Goal: Task Accomplishment & Management: Manage account settings

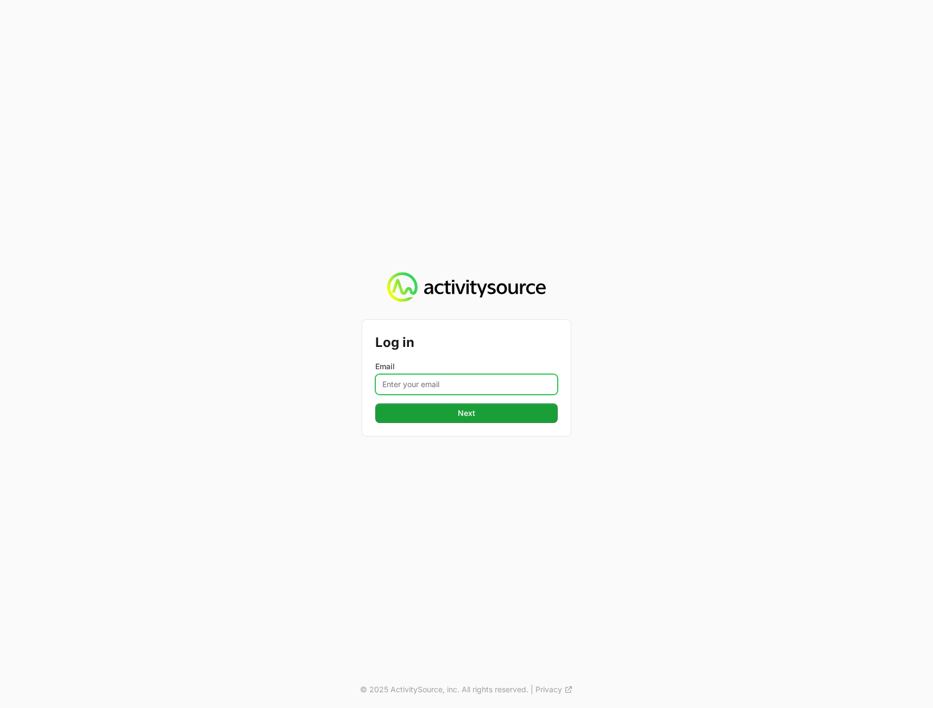
click at [438, 380] on input "Email" at bounding box center [466, 384] width 183 height 21
drag, startPoint x: 426, startPoint y: 388, endPoint x: 460, endPoint y: 385, distance: 33.3
click at [426, 388] on input "Email" at bounding box center [466, 384] width 183 height 21
paste input "fzf3wht_arh_hqn_PKY"
drag, startPoint x: 905, startPoint y: 360, endPoint x: 823, endPoint y: 378, distance: 84.1
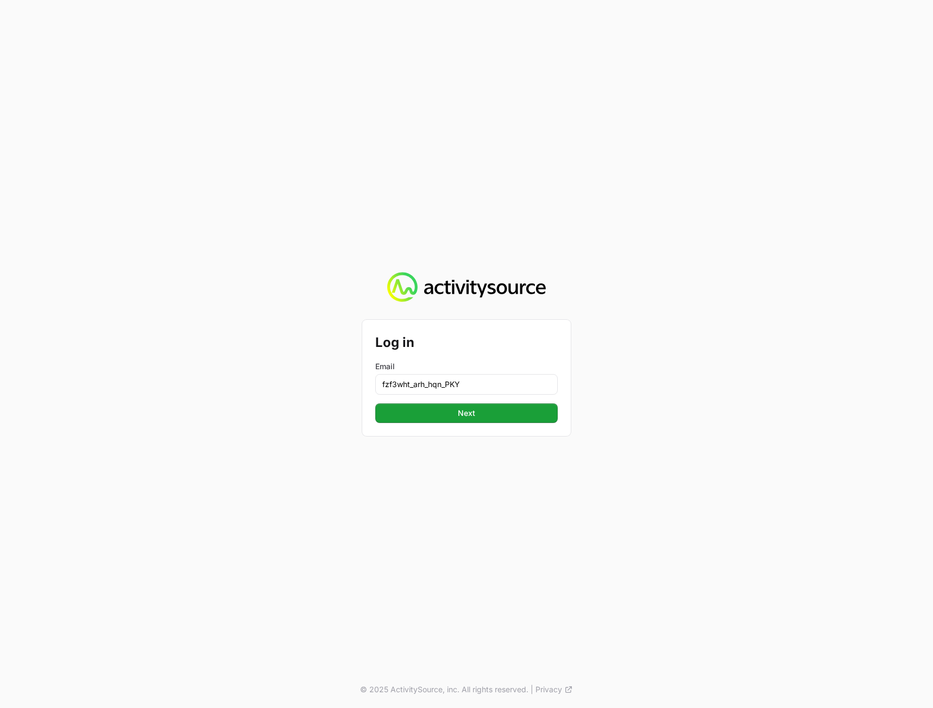
click at [905, 360] on div "Log in Email fzf3wht_arh_hqn_PKY Next Next © 2025 ActivitySource, inc. All righ…" at bounding box center [466, 354] width 933 height 708
click at [461, 380] on input "fzf3wht_arh_hqn_PKY" at bounding box center [466, 384] width 183 height 21
paste input "[PERSON_NAME][EMAIL_ADDRESS][DOMAIN_NAME]"
type input "[PERSON_NAME][EMAIL_ADDRESS][DOMAIN_NAME]"
click at [563, 412] on div "Log in Email [PERSON_NAME][EMAIL_ADDRESS][DOMAIN_NAME] Next Next" at bounding box center [466, 378] width 209 height 116
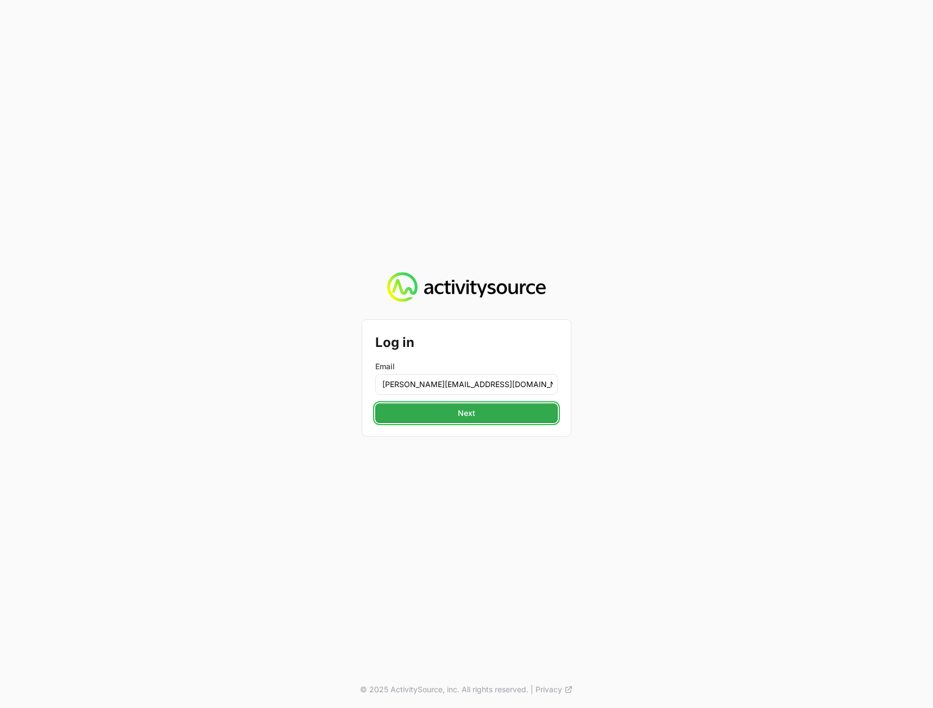
click at [534, 413] on span "Next" at bounding box center [466, 413] width 169 height 13
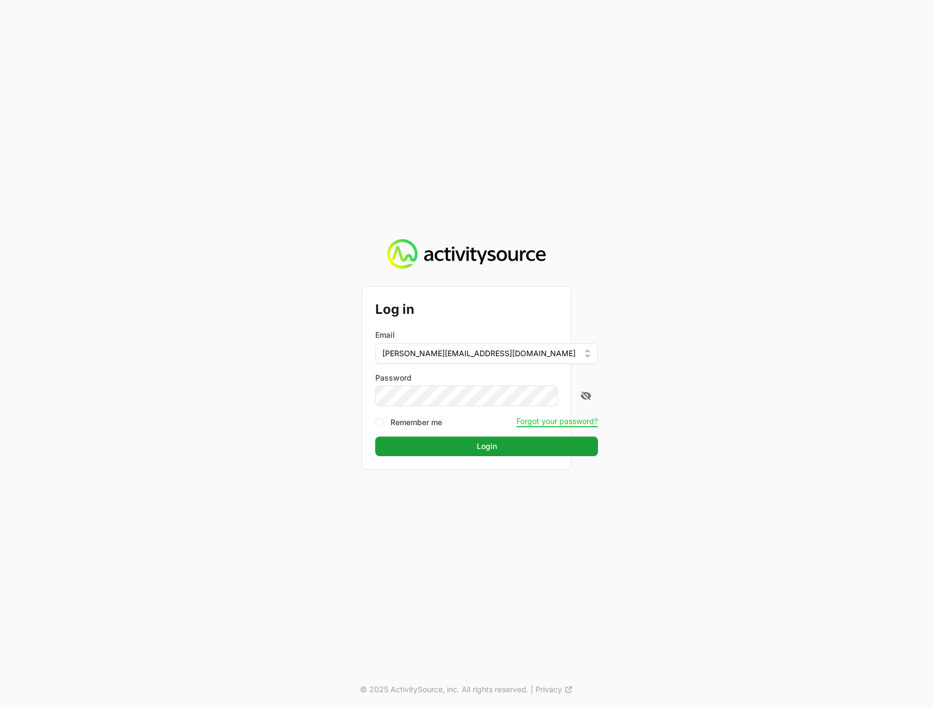
click at [751, 368] on div "Log in Email [PERSON_NAME][EMAIL_ADDRESS][DOMAIN_NAME] Password Remember me For…" at bounding box center [466, 354] width 933 height 708
click at [528, 444] on span "Login" at bounding box center [487, 446] width 210 height 13
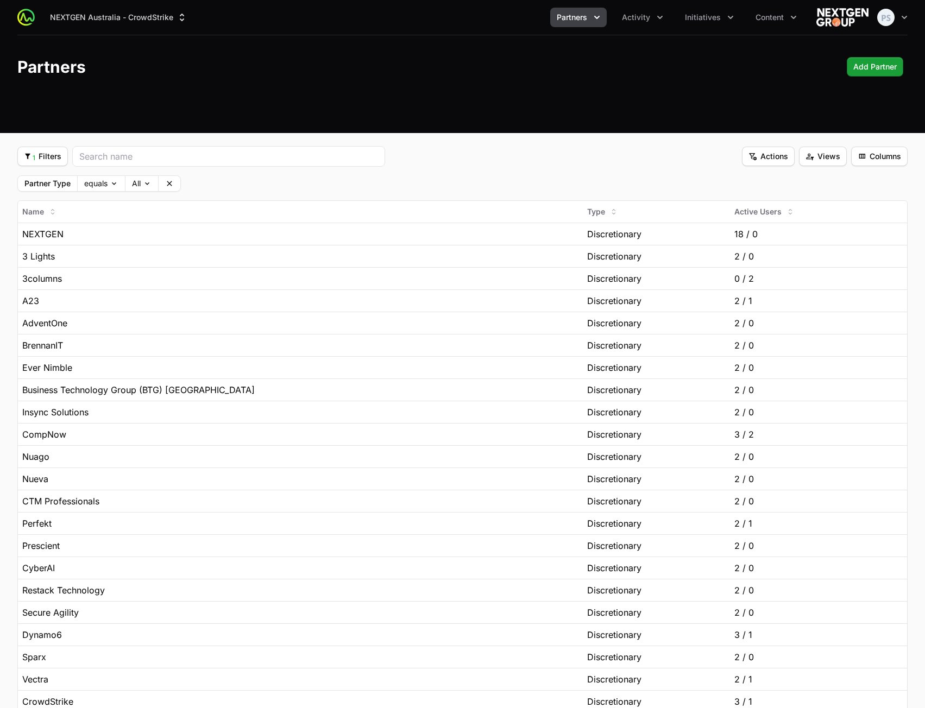
click at [647, 92] on header "Partners Add Partner Add Partner" at bounding box center [462, 66] width 925 height 63
click at [685, 13] on span "Initiatives" at bounding box center [703, 17] width 36 height 11
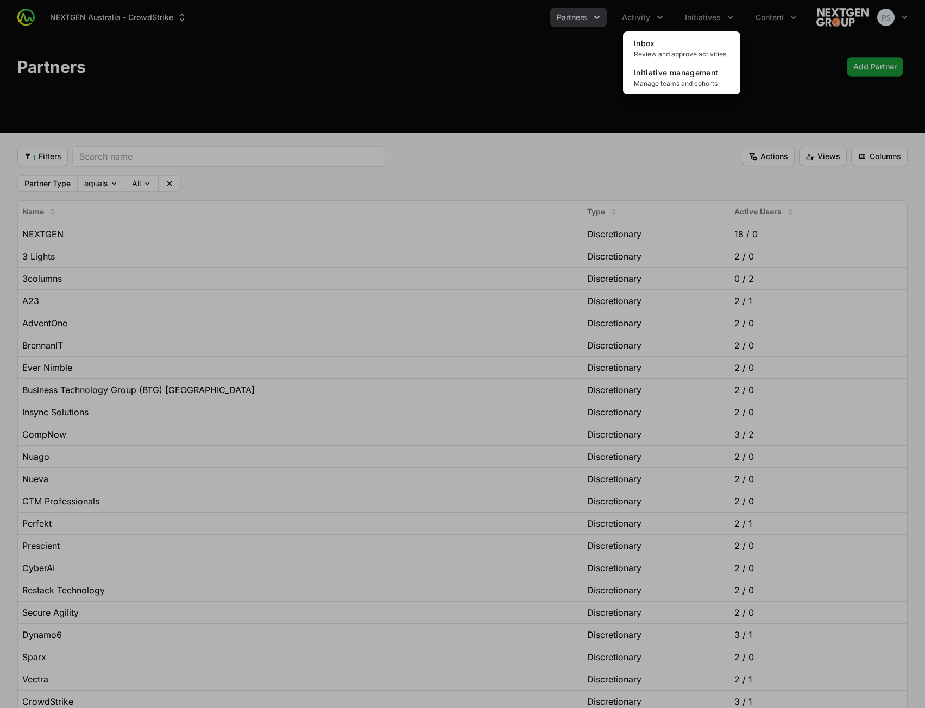
click at [400, 68] on div "Initiatives menu" at bounding box center [462, 354] width 925 height 708
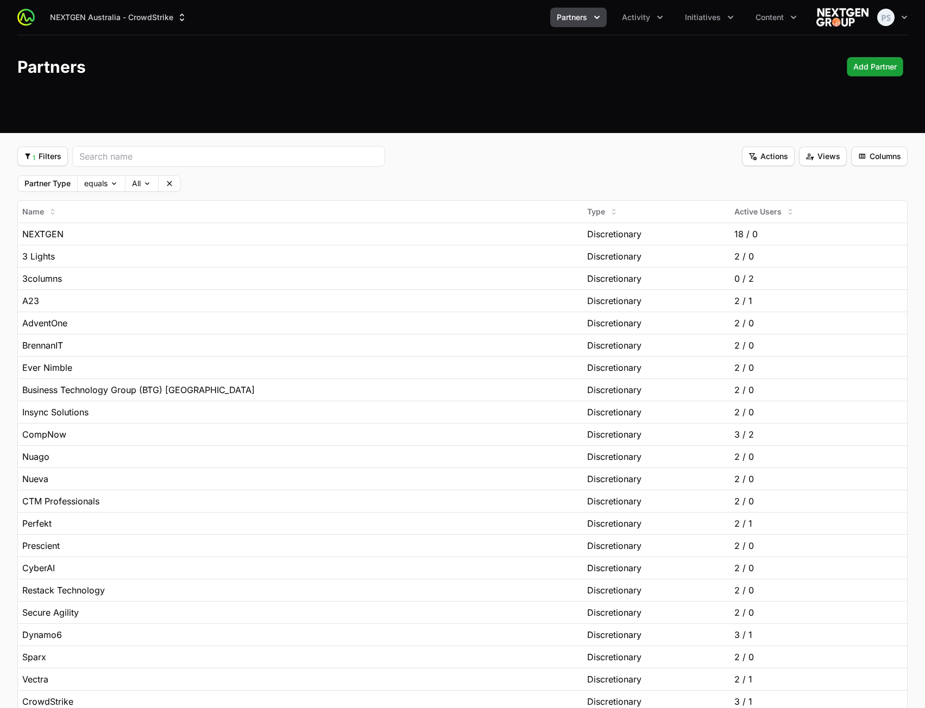
click at [647, 30] on div "NEXTGEN Australia - CrowdStrike Partners Activity Initiatives Content Open user…" at bounding box center [462, 17] width 890 height 35
click at [643, 24] on button "Activity" at bounding box center [642, 18] width 54 height 20
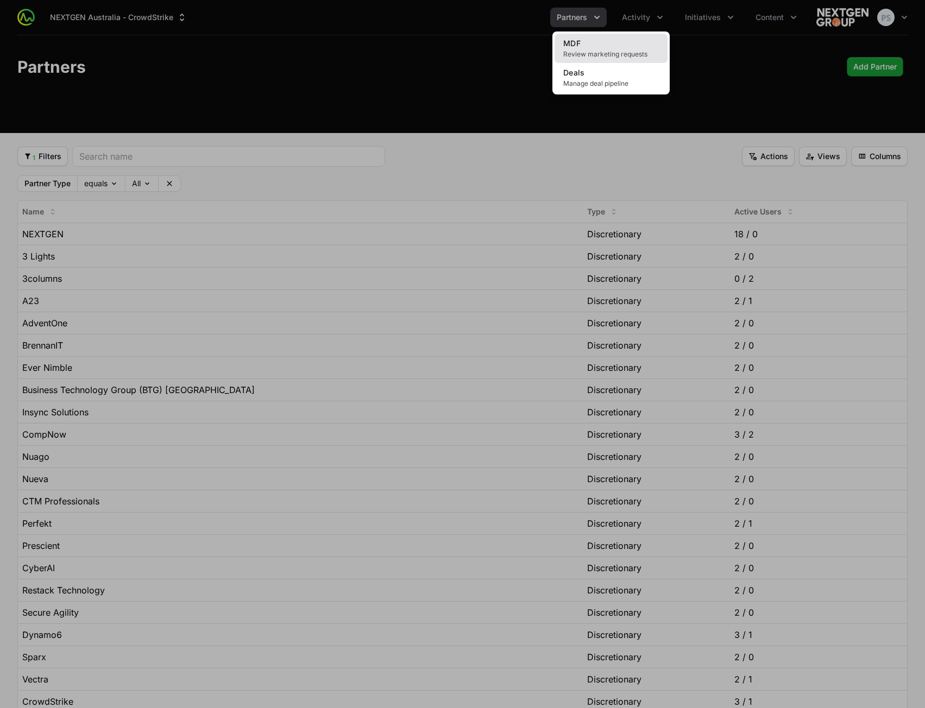
click at [625, 47] on link "MDF Review marketing requests" at bounding box center [611, 48] width 113 height 29
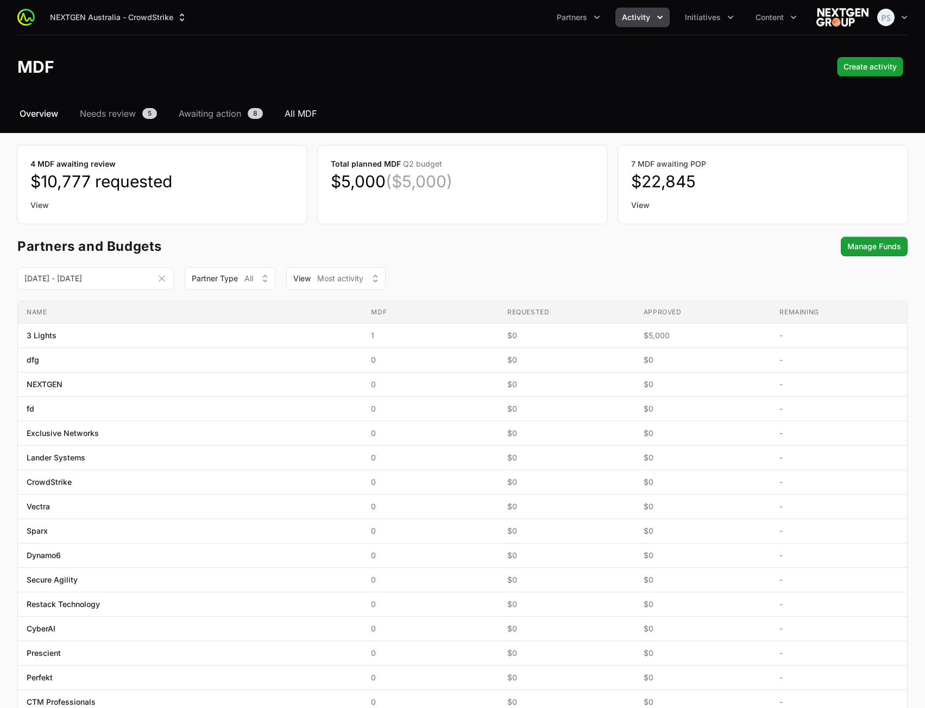
click at [301, 111] on span "All MDF" at bounding box center [301, 113] width 32 height 13
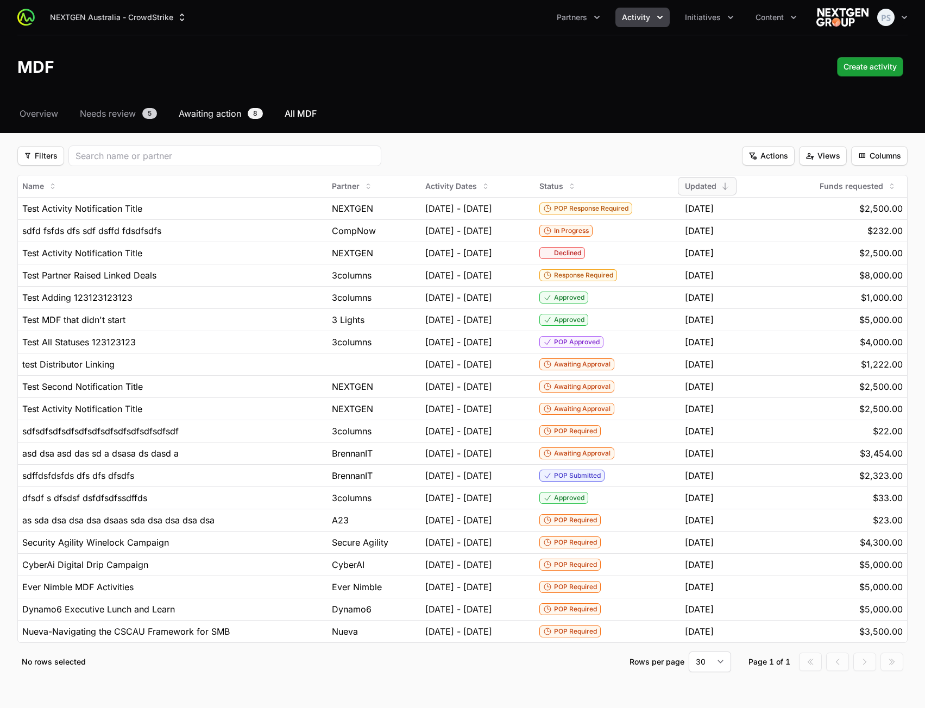
click at [213, 116] on span "Awaiting action" at bounding box center [210, 113] width 62 height 13
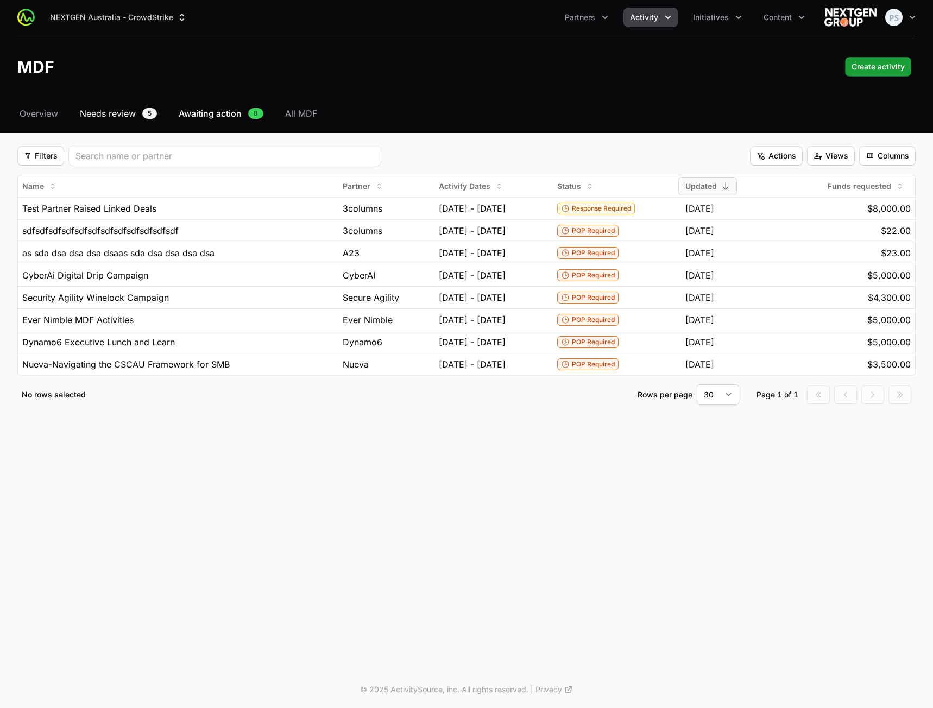
click at [125, 114] on span "Needs review" at bounding box center [108, 113] width 56 height 13
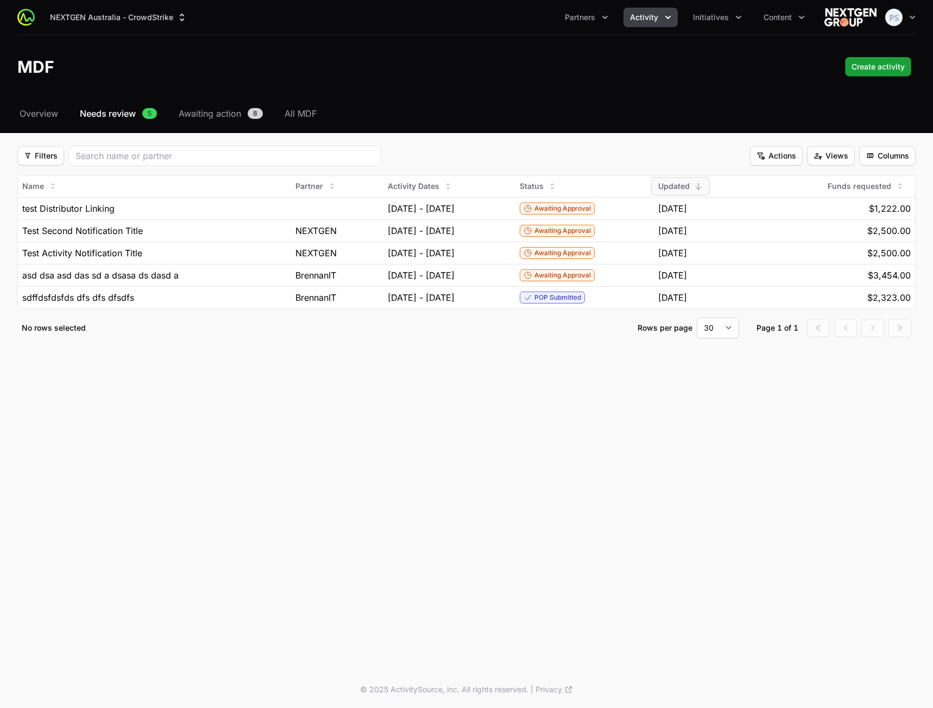
click at [653, 17] on span "Activity" at bounding box center [644, 17] width 28 height 11
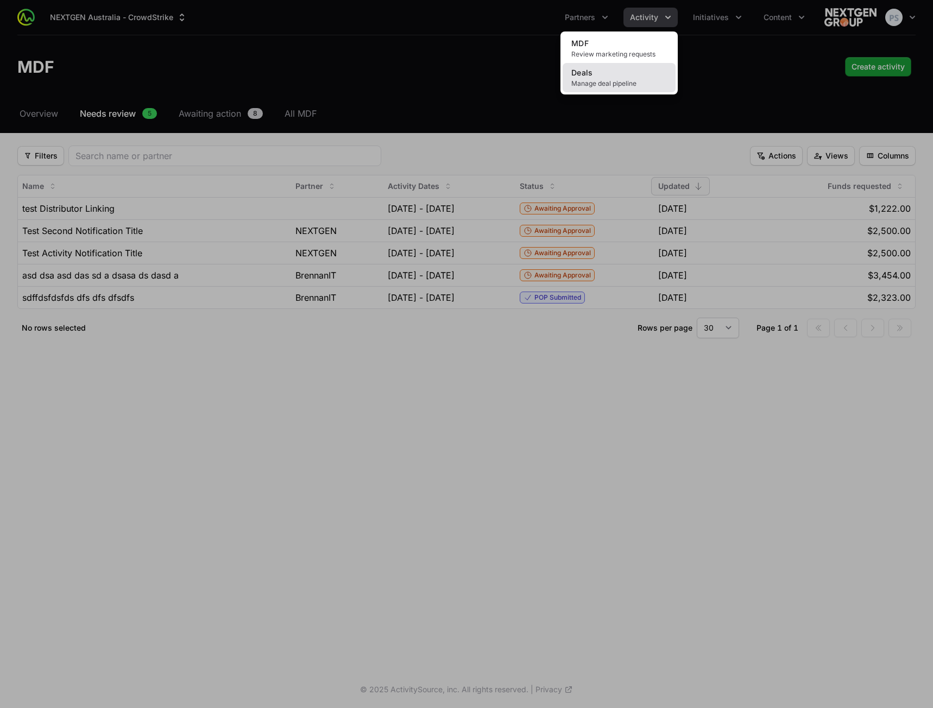
click at [624, 75] on link "Deals Manage deal pipeline" at bounding box center [619, 77] width 113 height 29
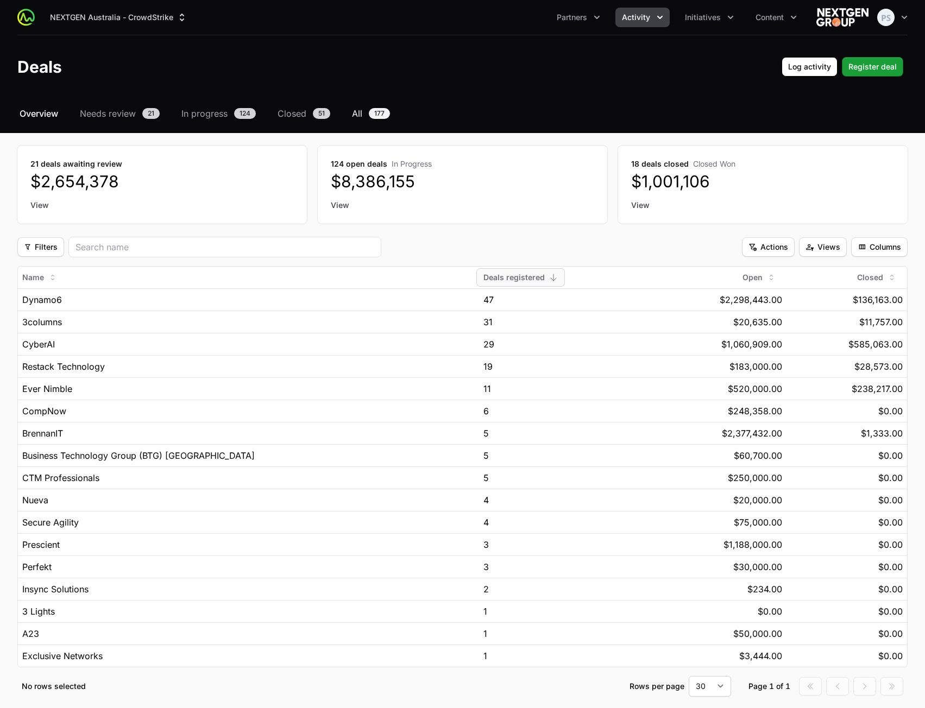
click at [355, 114] on span "All" at bounding box center [357, 113] width 10 height 13
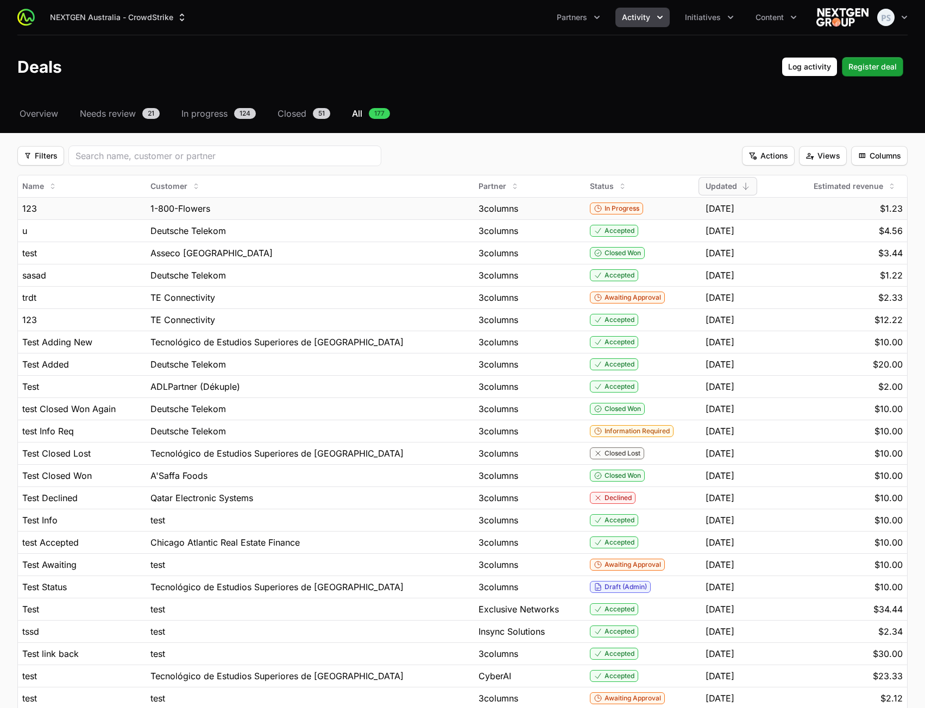
click at [430, 205] on div "1-800-Flowers" at bounding box center [309, 208] width 319 height 13
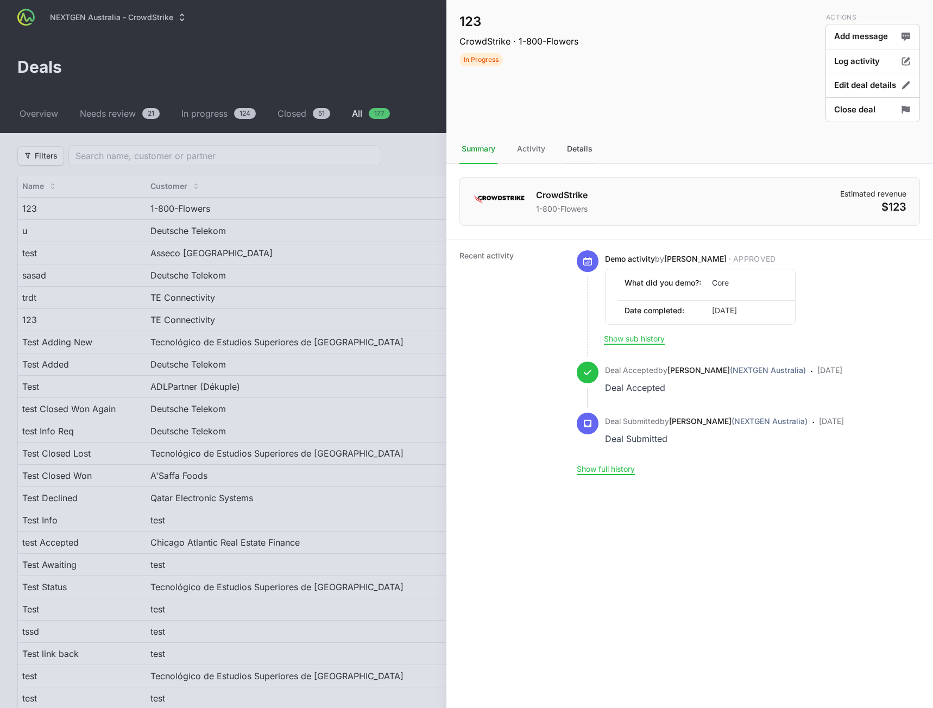
click at [584, 154] on div "Details" at bounding box center [580, 149] width 30 height 29
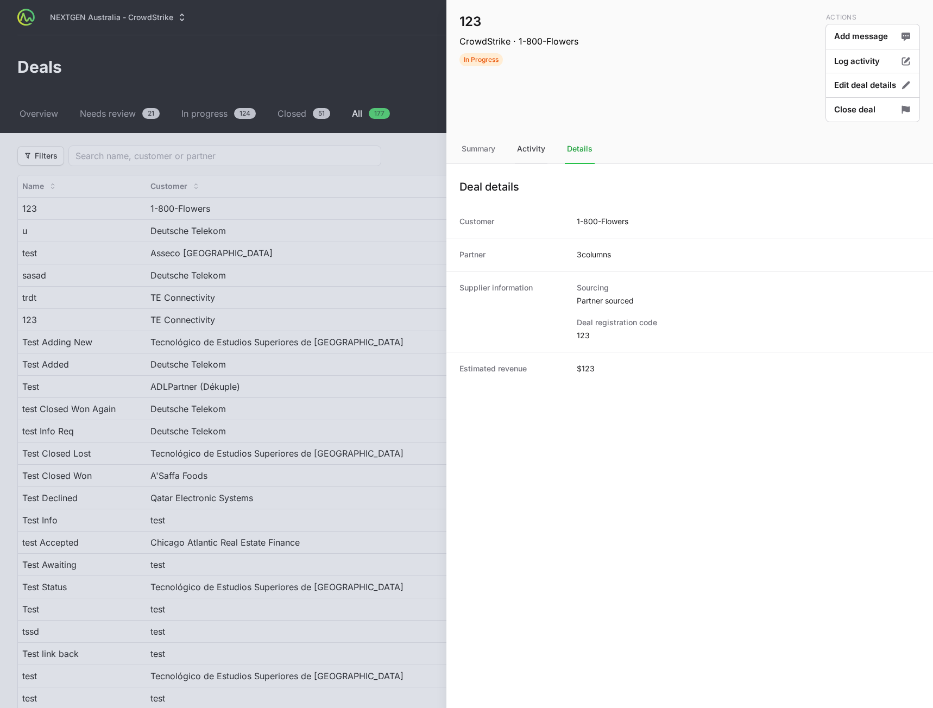
click at [522, 149] on div "Activity" at bounding box center [531, 149] width 33 height 29
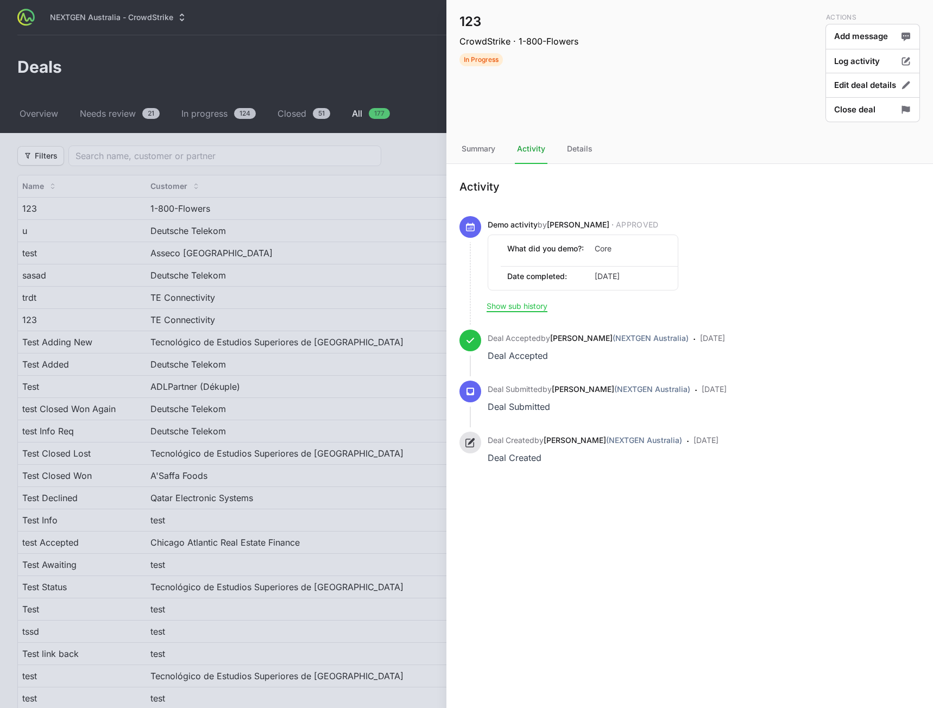
click at [362, 153] on div at bounding box center [466, 354] width 933 height 708
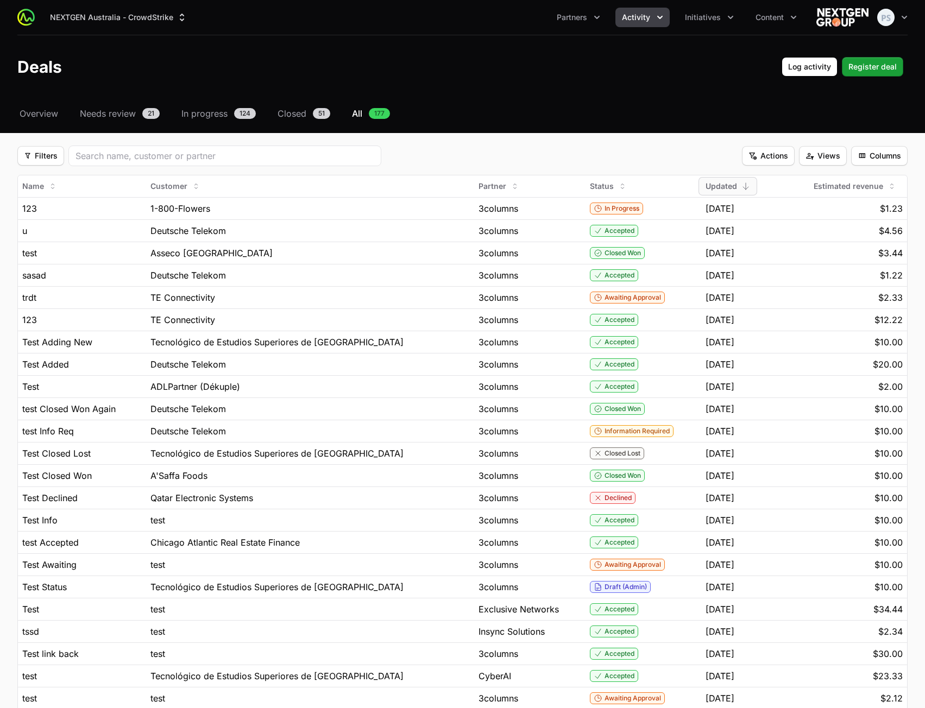
click at [552, 79] on header "Deals Log activity Log activity Register deal Register deal" at bounding box center [462, 66] width 925 height 63
click at [656, 23] on button "Activity" at bounding box center [642, 18] width 54 height 20
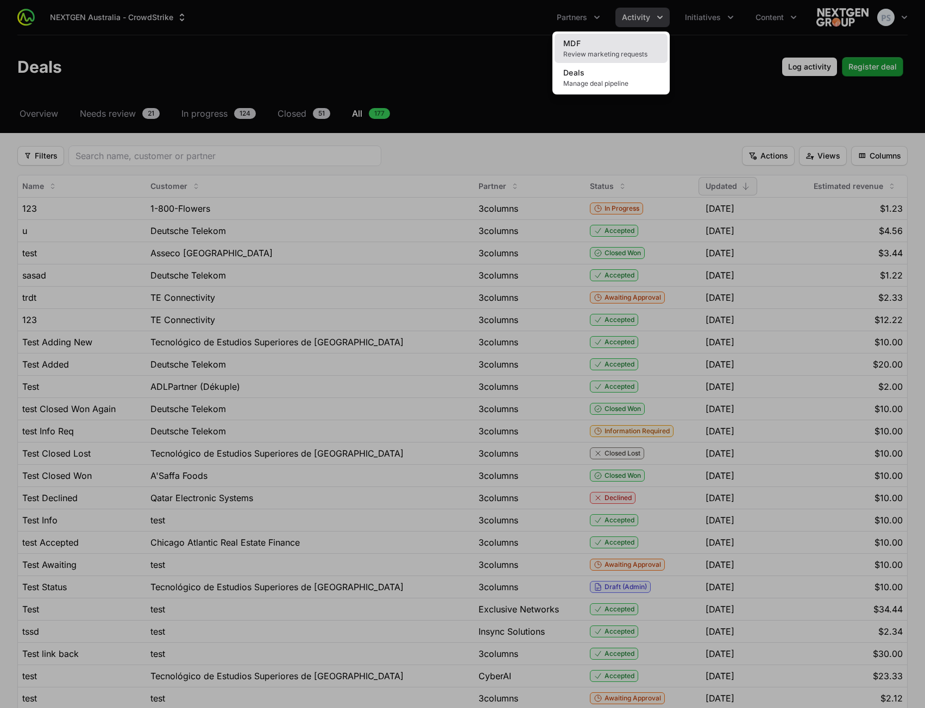
click at [630, 49] on link "MDF Review marketing requests" at bounding box center [611, 48] width 113 height 29
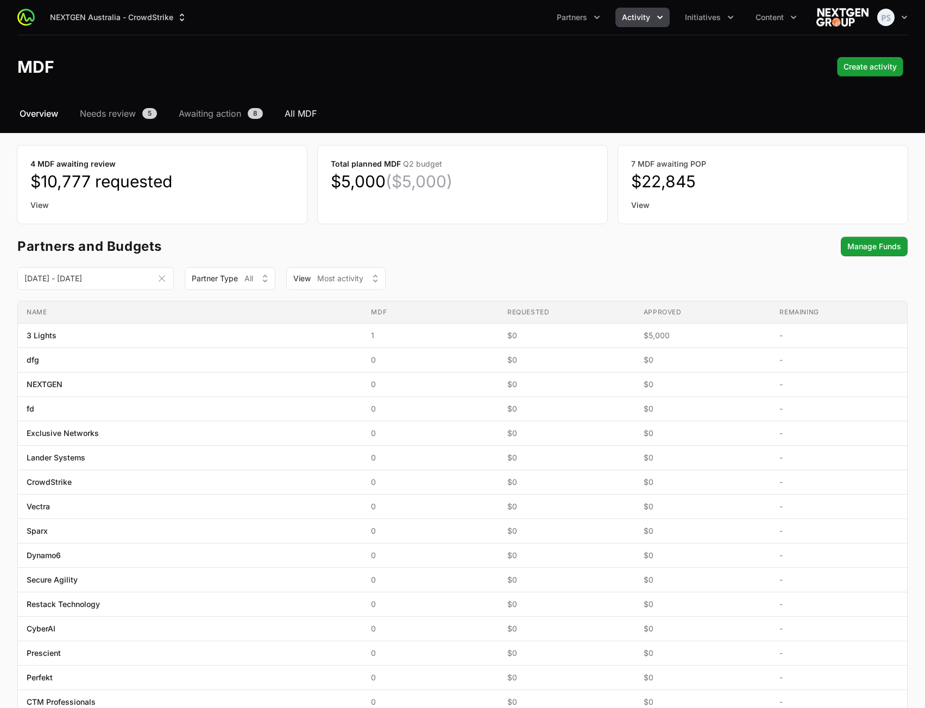
click at [306, 116] on span "All MDF" at bounding box center [301, 113] width 32 height 13
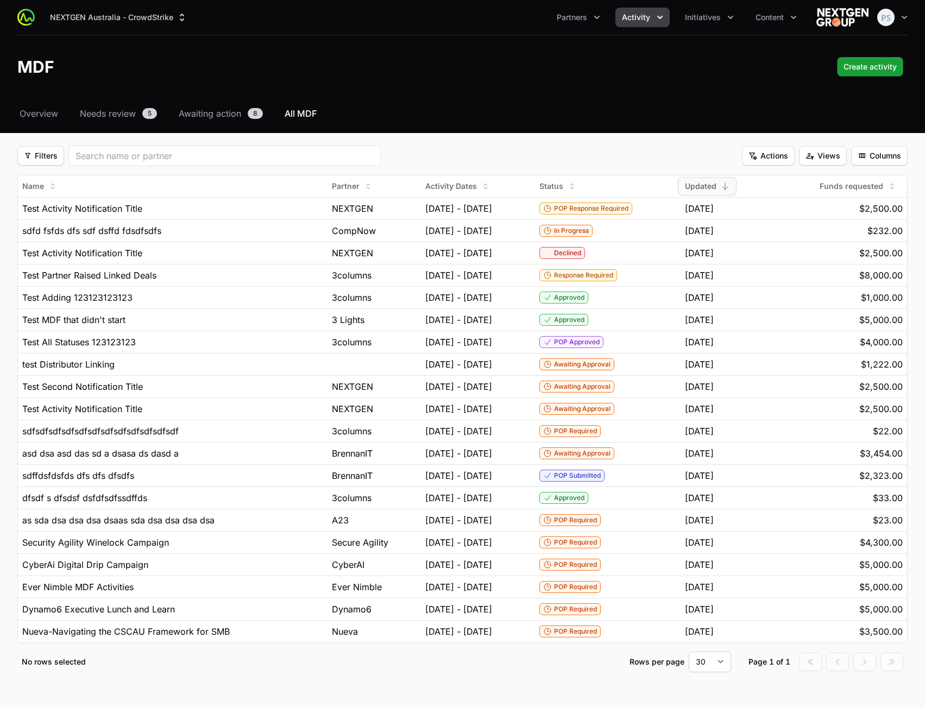
click at [589, 95] on header "MDF Create activity Create activity" at bounding box center [462, 66] width 925 height 63
click at [726, 19] on icon "Initiatives menu" at bounding box center [730, 17] width 11 height 11
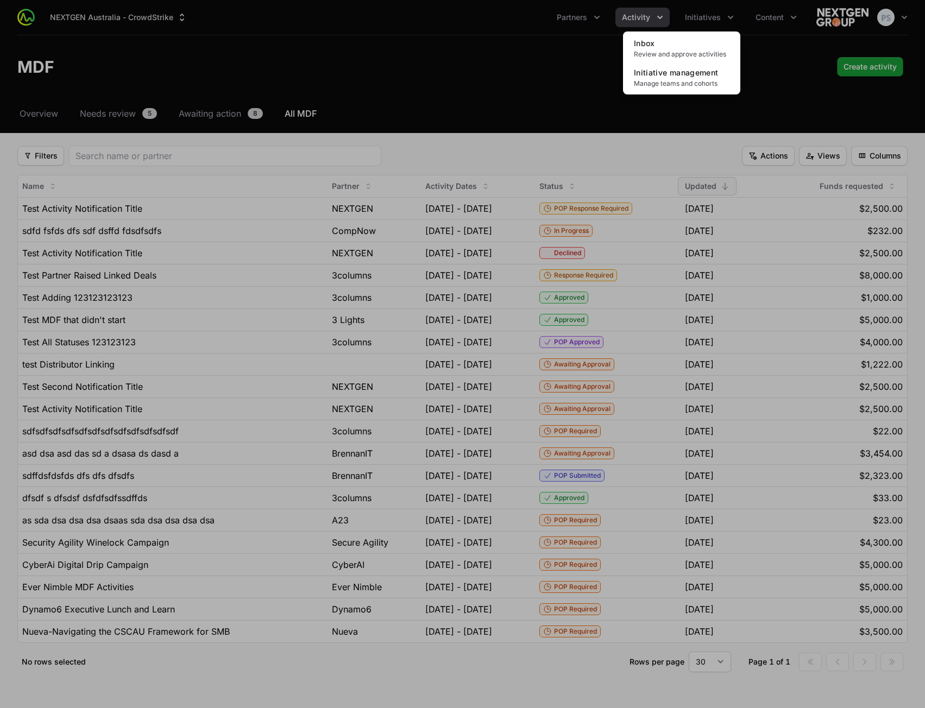
click at [659, 18] on div "Initiatives menu" at bounding box center [462, 354] width 925 height 708
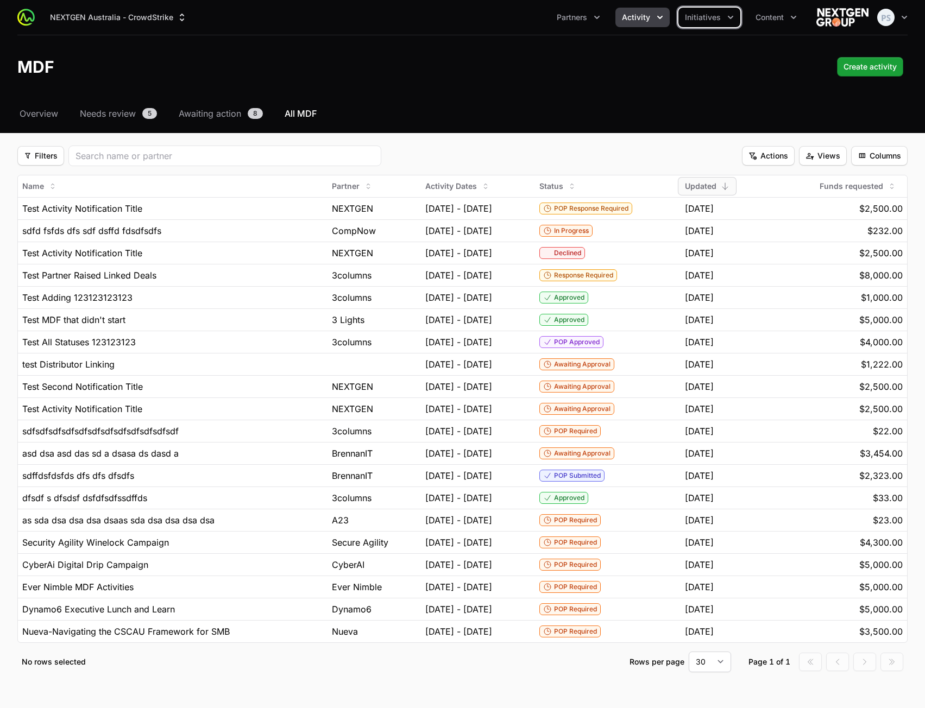
click at [659, 18] on icon "Activity menu" at bounding box center [660, 17] width 11 height 11
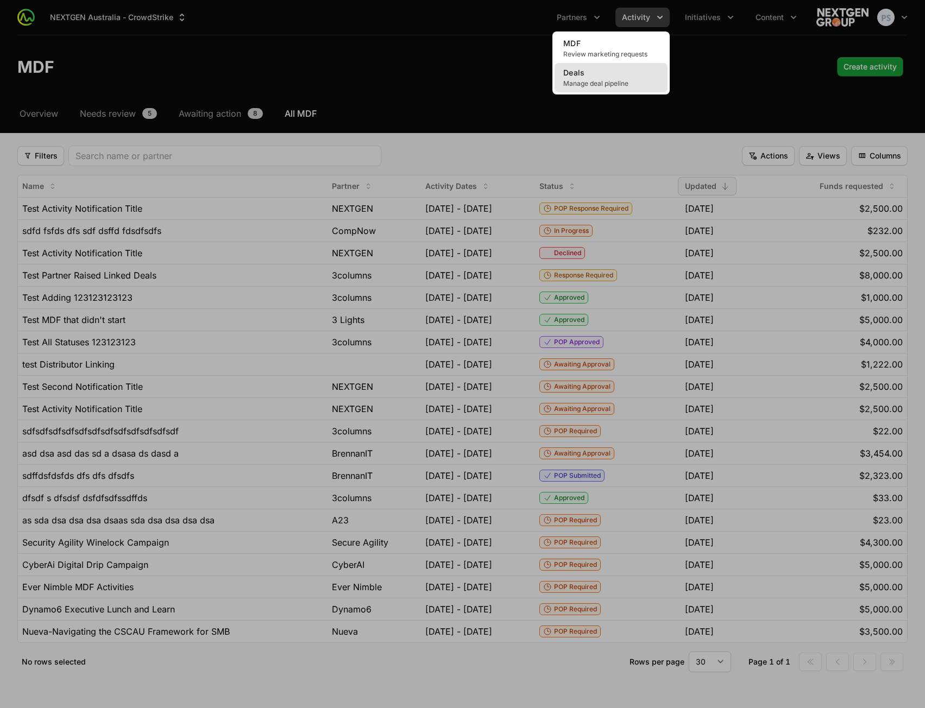
click at [616, 71] on link "Deals Manage deal pipeline" at bounding box center [611, 77] width 113 height 29
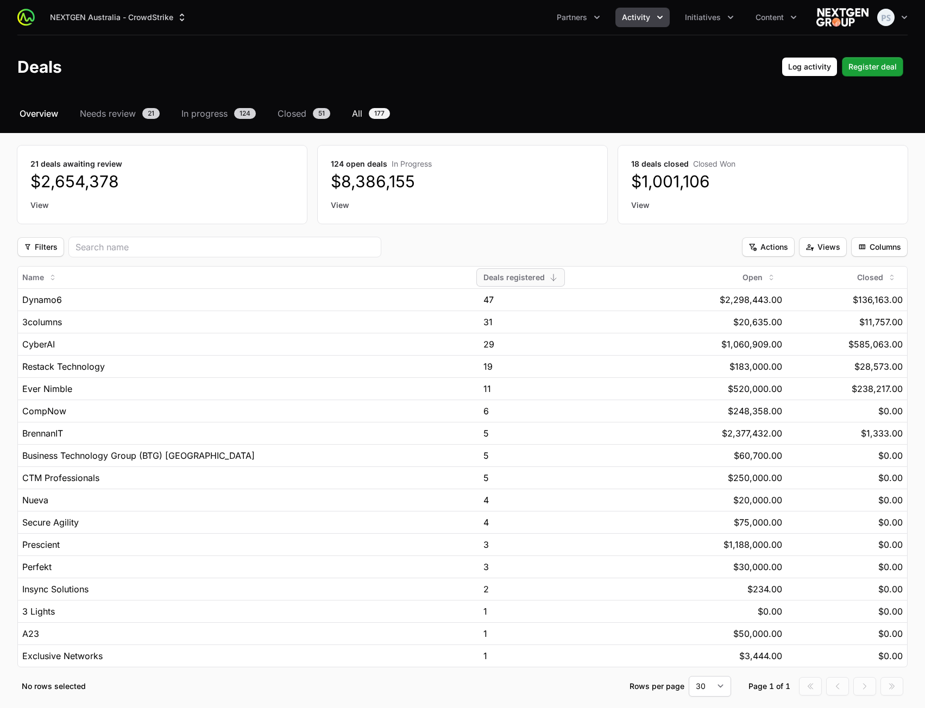
click at [355, 118] on span "All" at bounding box center [357, 113] width 10 height 13
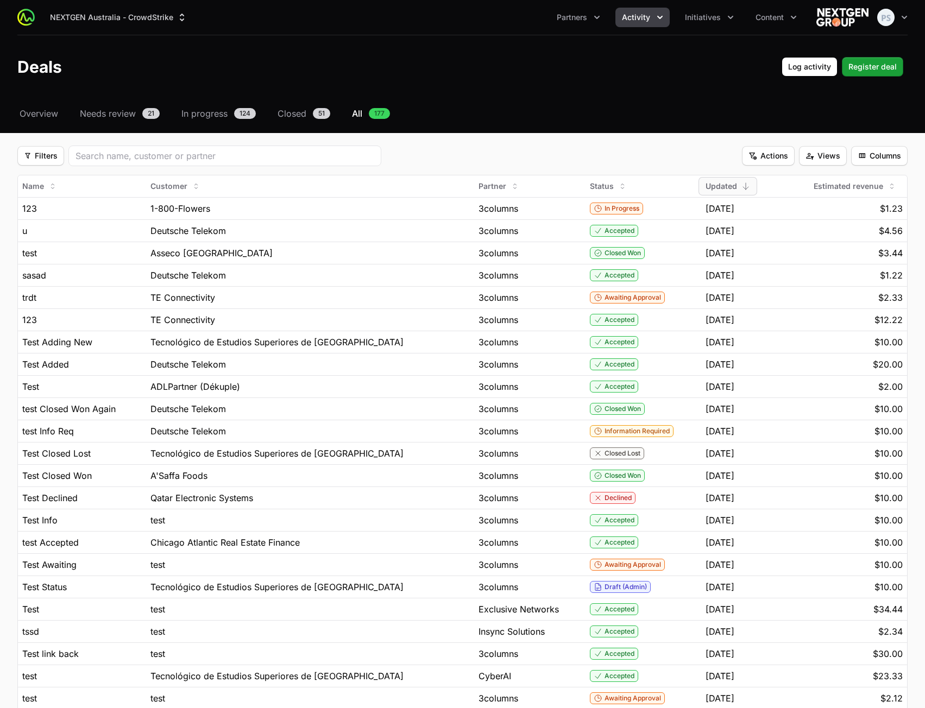
click at [362, 110] on span "All" at bounding box center [357, 113] width 10 height 13
click at [293, 116] on span "Closed" at bounding box center [292, 113] width 29 height 13
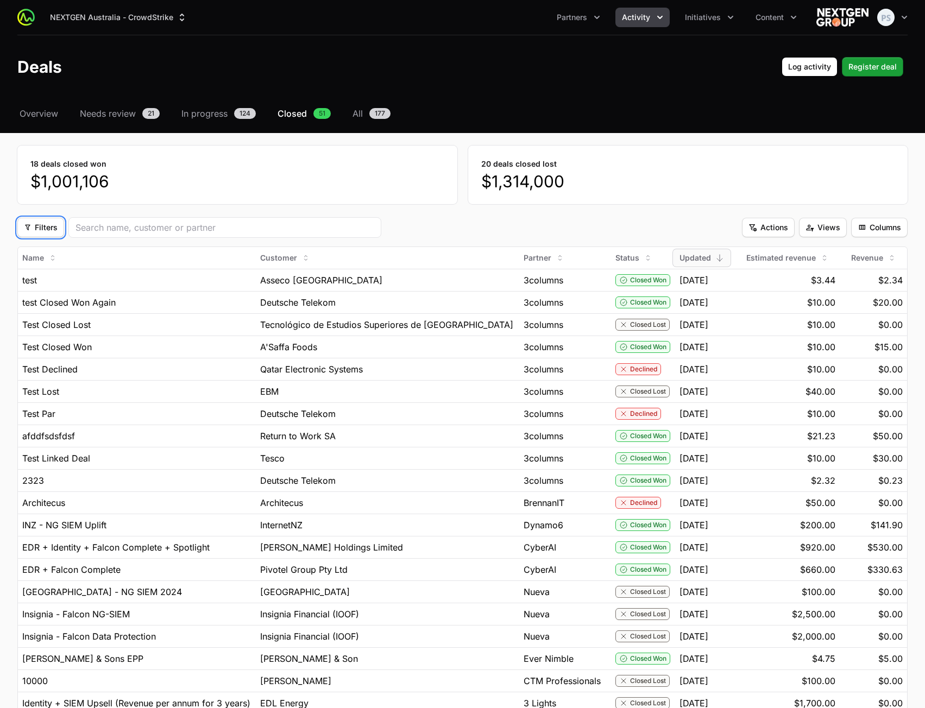
click at [46, 235] on button "Filters Filters" at bounding box center [40, 228] width 47 height 20
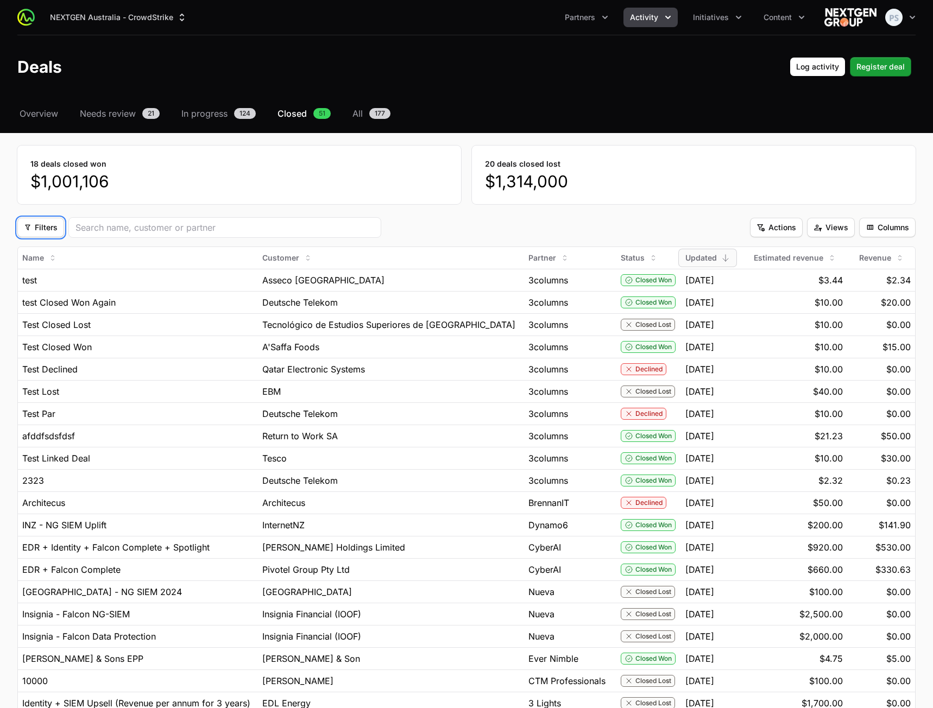
click at [411, 218] on html "NEXTGEN Australia - CrowdStrike Partners Activity Initiatives Content Open user…" at bounding box center [466, 515] width 933 height 1030
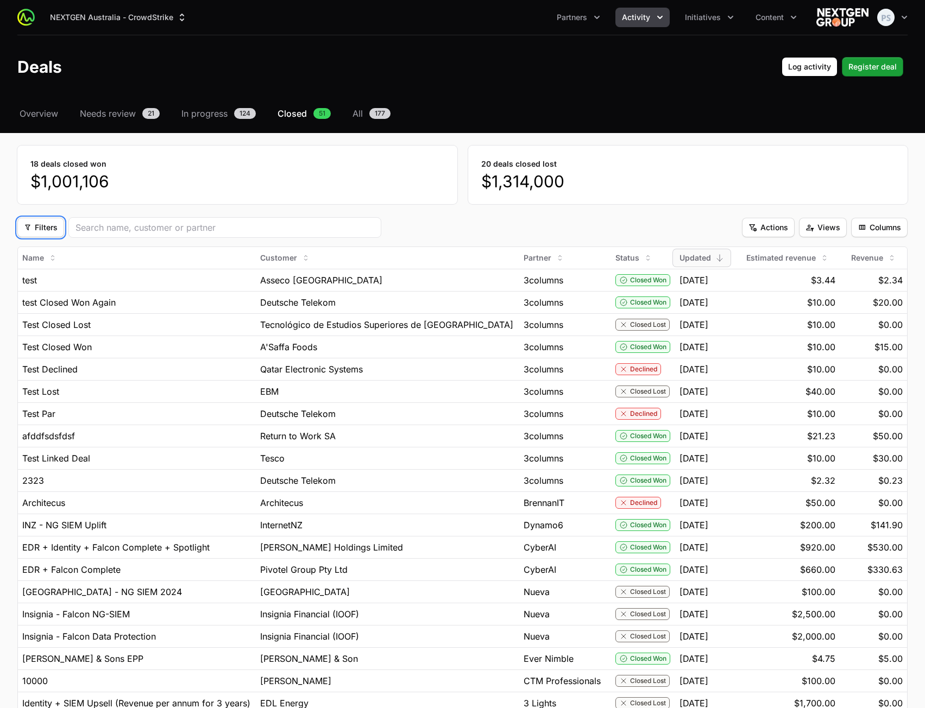
click at [52, 228] on span "Filters" at bounding box center [41, 227] width 34 height 13
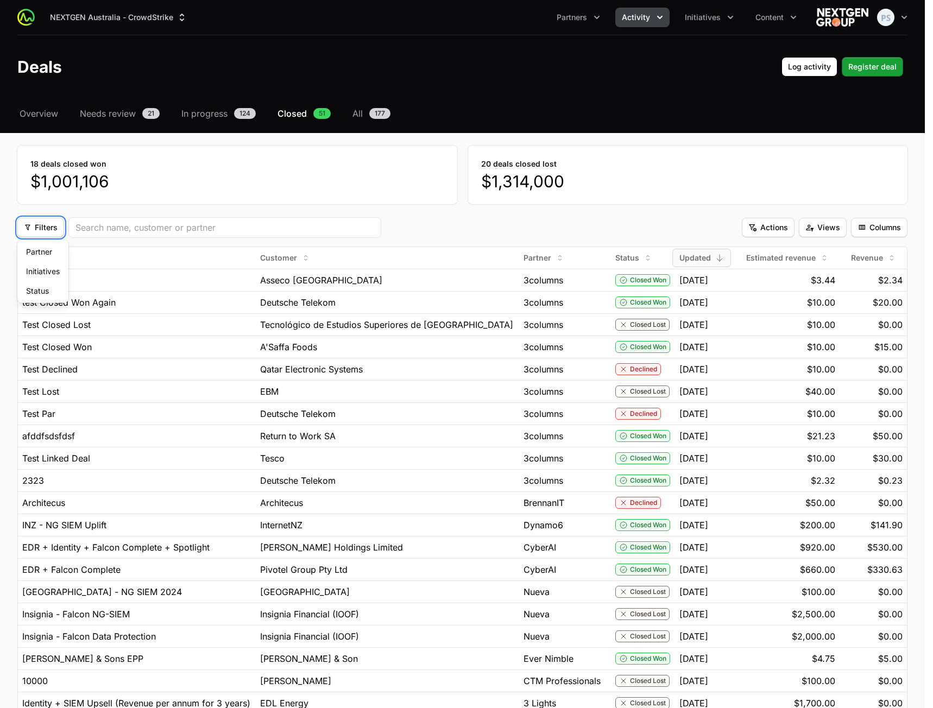
click at [49, 223] on html "NEXTGEN Australia - CrowdStrike Partners Activity Initiatives Content Open user…" at bounding box center [466, 515] width 933 height 1030
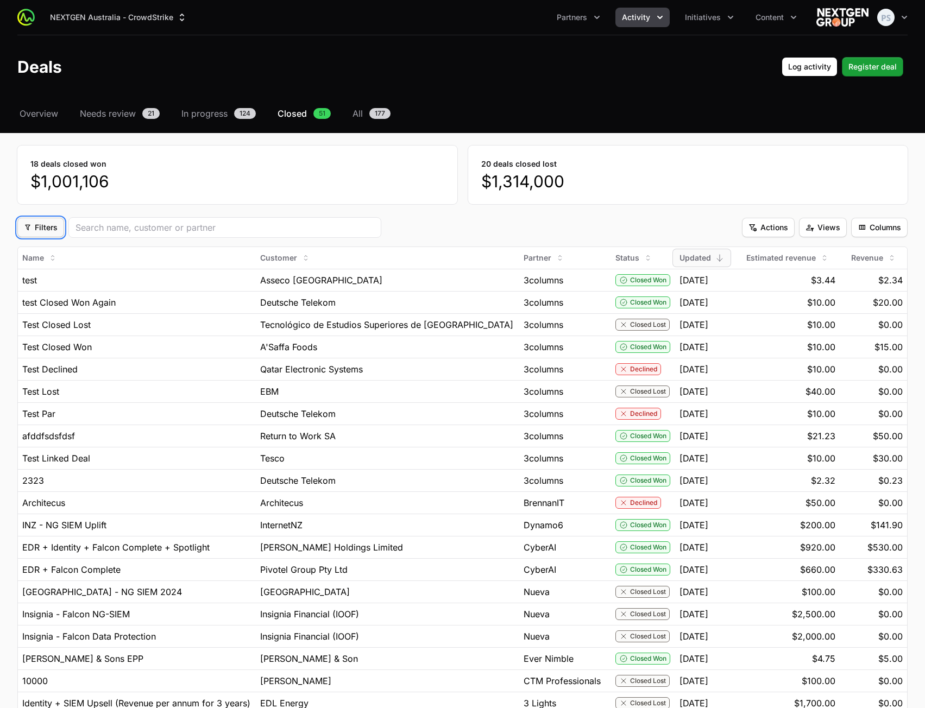
click at [43, 229] on span "Filters" at bounding box center [41, 227] width 34 height 13
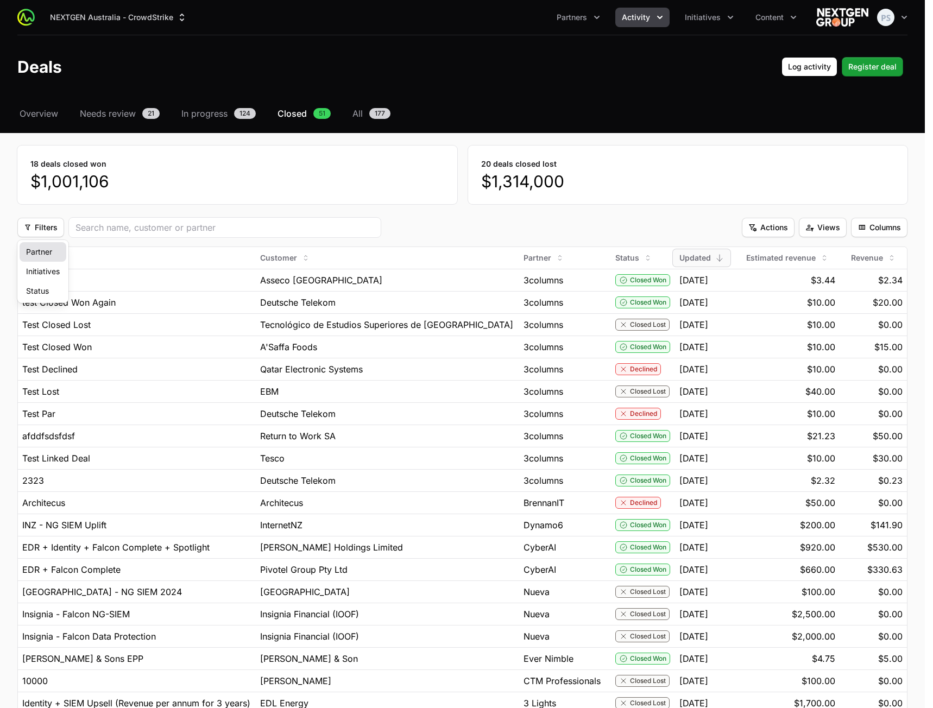
click at [43, 257] on div "Partner" at bounding box center [43, 252] width 47 height 20
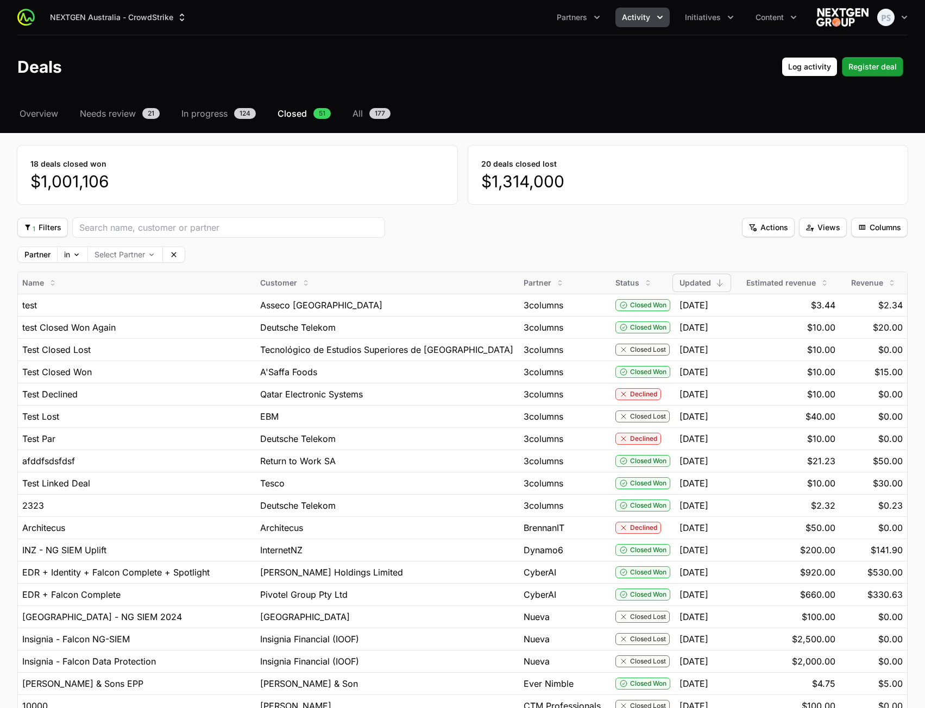
click at [181, 256] on button "Clear" at bounding box center [174, 254] width 22 height 15
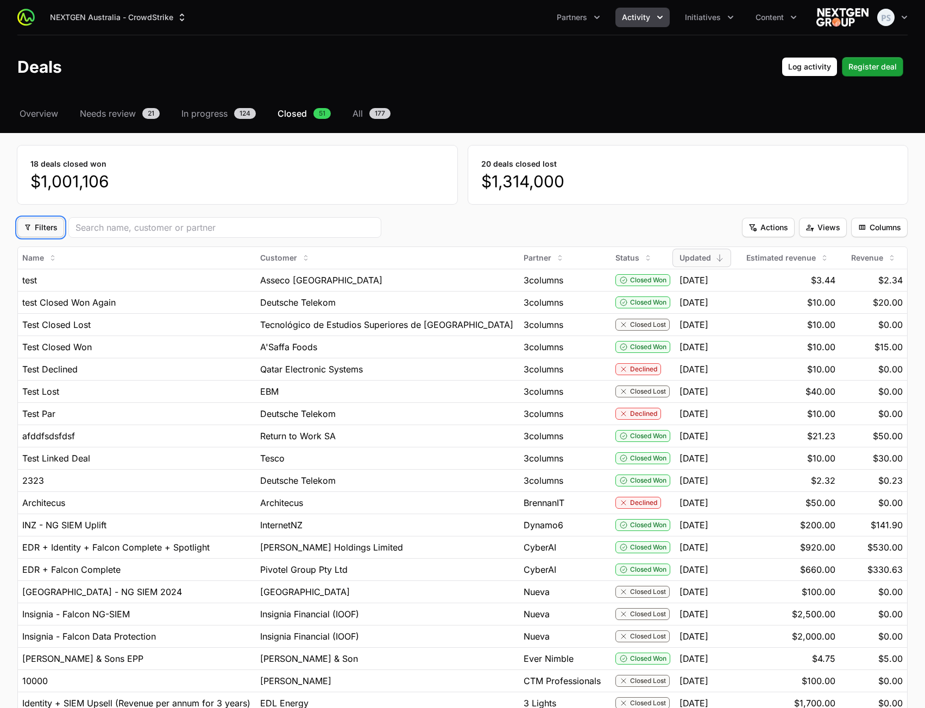
click at [49, 222] on span "Filters" at bounding box center [41, 227] width 34 height 13
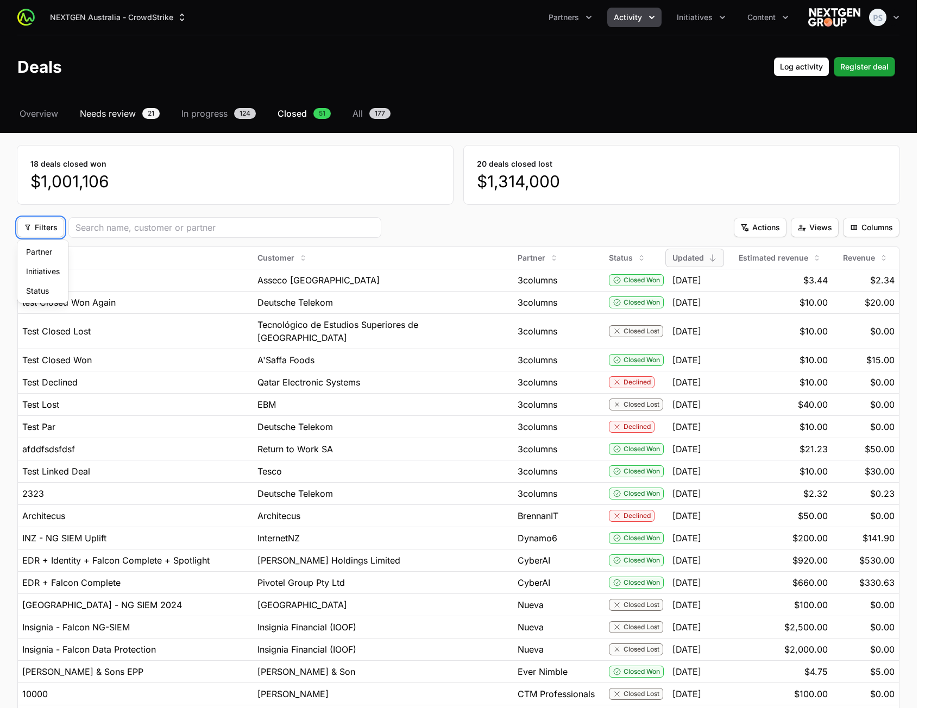
click at [116, 117] on html "NEXTGEN Australia - CrowdStrike Partners Activity Initiatives Content Open user…" at bounding box center [462, 547] width 925 height 1095
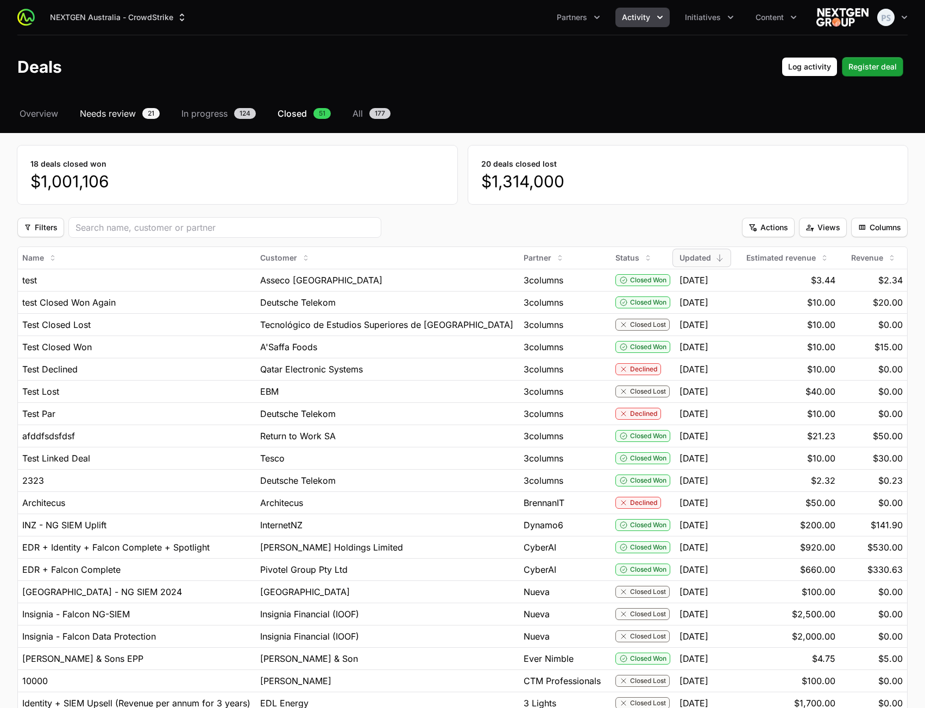
click at [118, 110] on span "Needs review" at bounding box center [108, 113] width 56 height 13
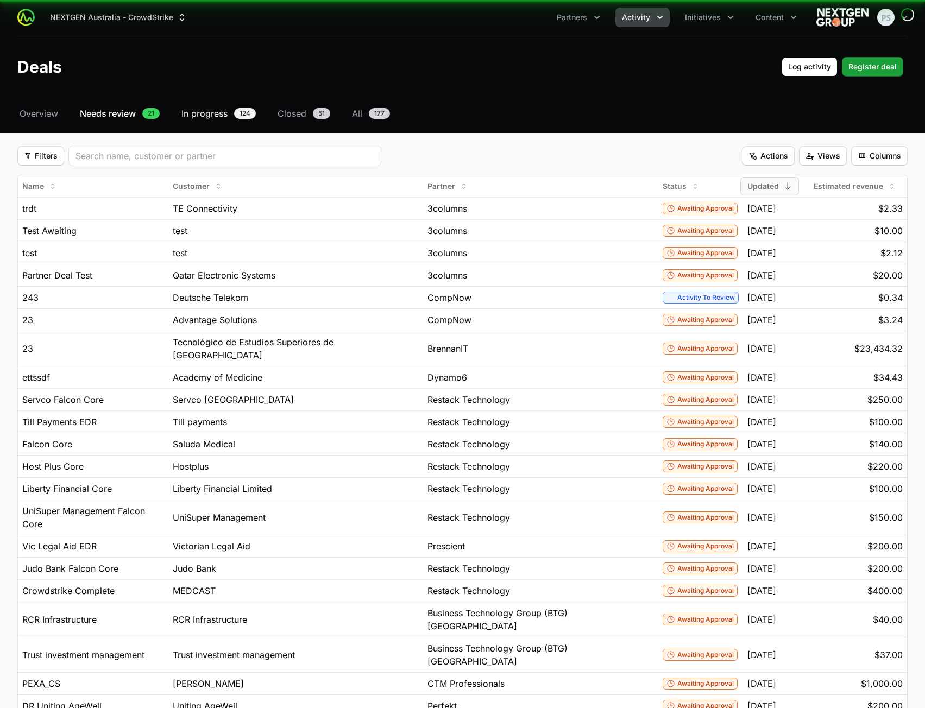
click at [194, 113] on span "In progress" at bounding box center [204, 113] width 46 height 13
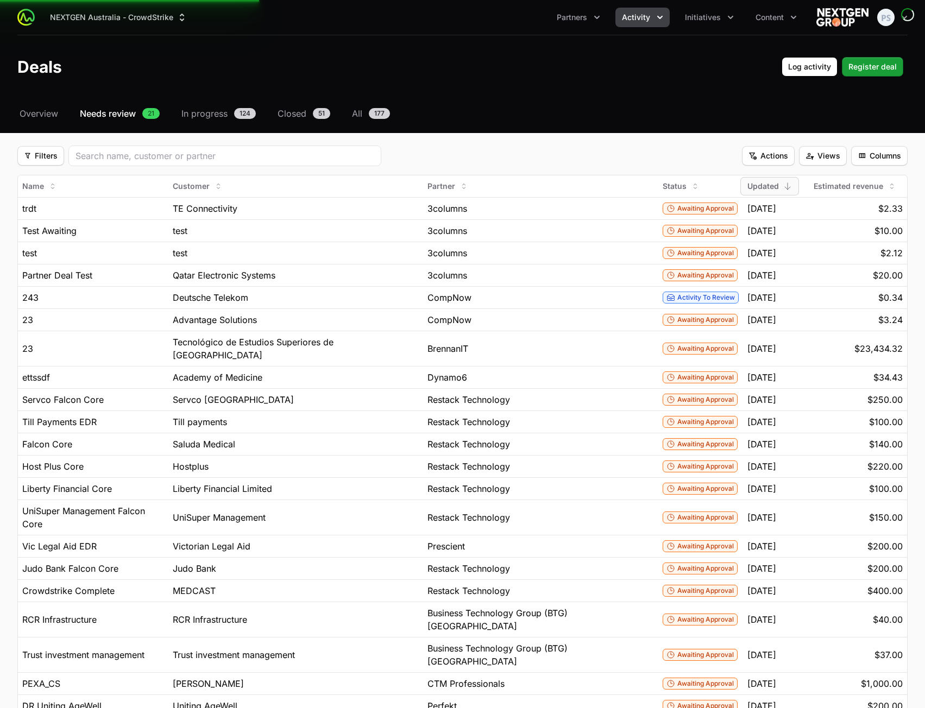
click at [108, 117] on span "Needs review" at bounding box center [108, 113] width 56 height 13
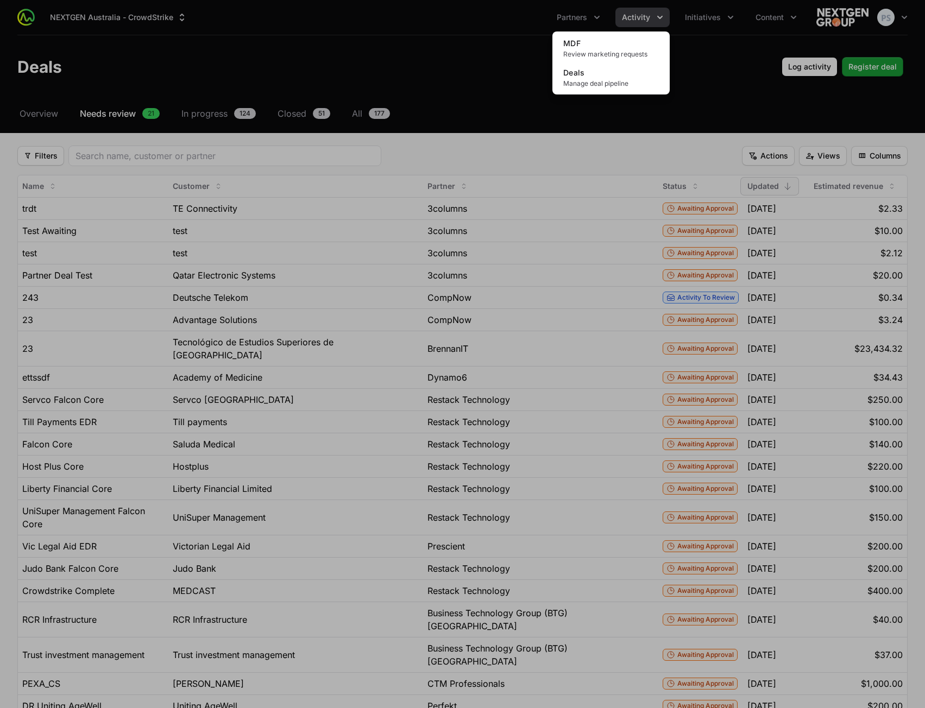
click at [655, 11] on div "Activity menu" at bounding box center [462, 354] width 925 height 708
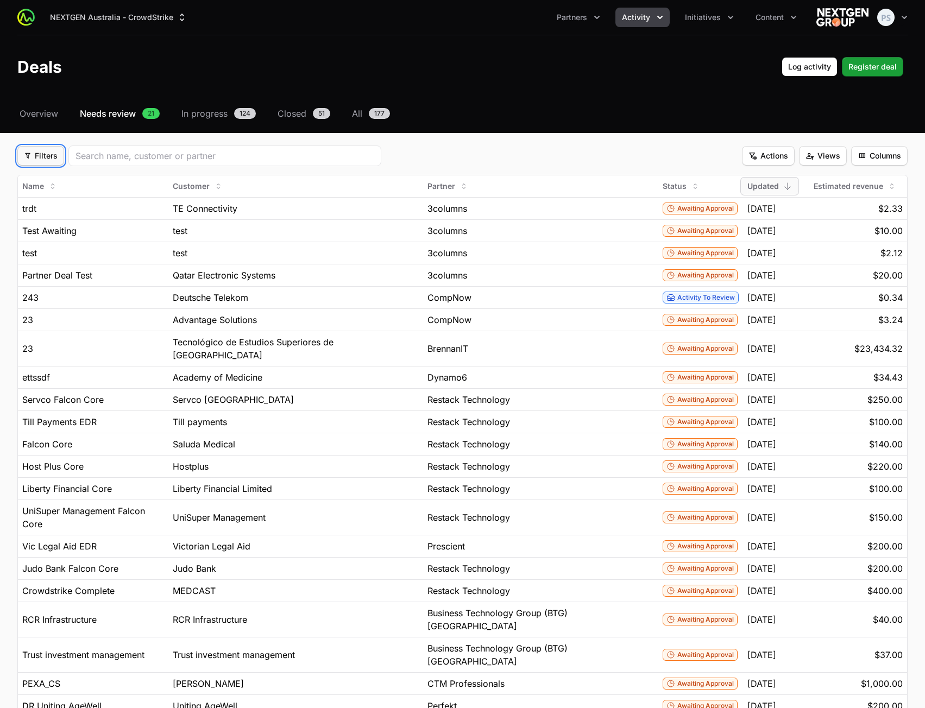
click at [47, 165] on button "Filters Filters" at bounding box center [40, 156] width 47 height 20
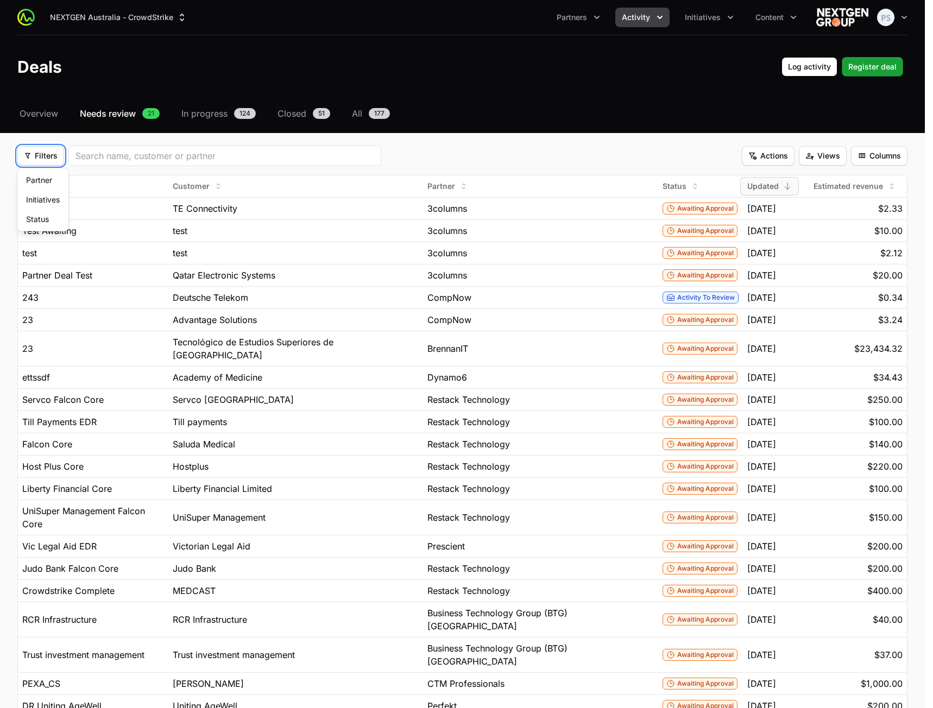
click at [47, 155] on html "NEXTGEN Australia - CrowdStrike Partners Activity Initiatives Content Open user…" at bounding box center [466, 405] width 933 height 810
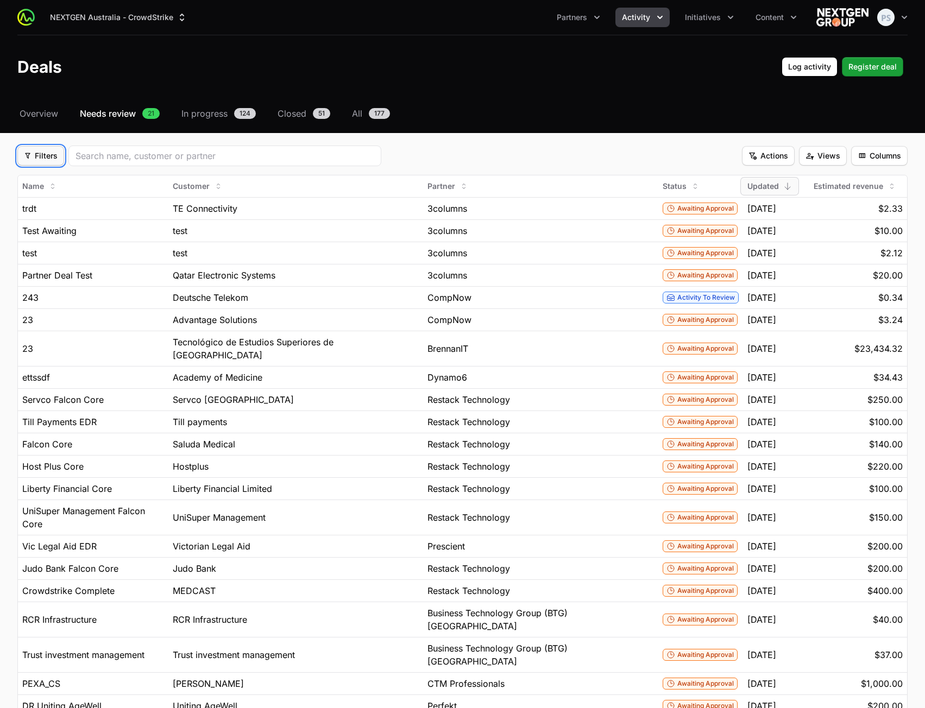
click at [49, 153] on span "Filters" at bounding box center [41, 155] width 34 height 13
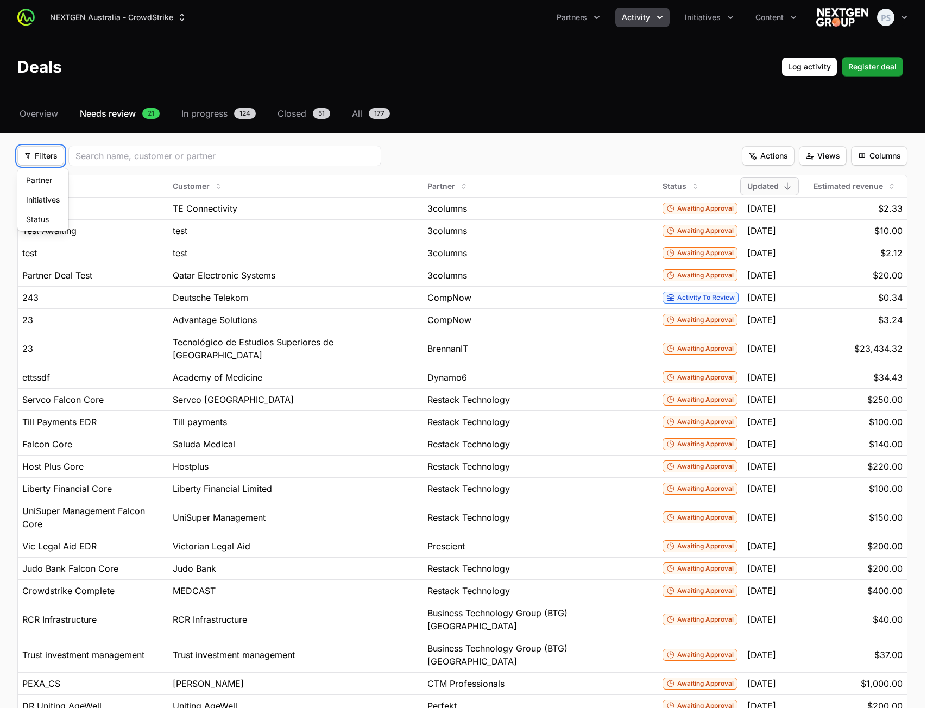
click at [49, 152] on html "NEXTGEN Australia - CrowdStrike Partners Activity Initiatives Content Open user…" at bounding box center [466, 405] width 933 height 810
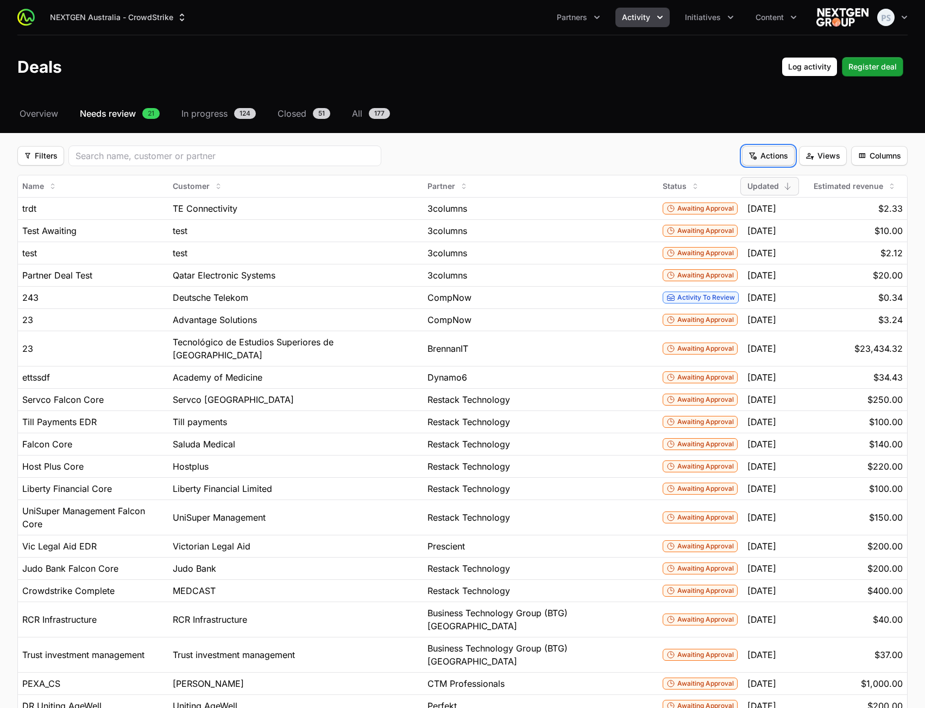
click at [747, 158] on button "Actions Actions" at bounding box center [768, 156] width 53 height 20
click at [764, 149] on html "NEXTGEN Australia - CrowdStrike Partners Activity Initiatives Content Open user…" at bounding box center [462, 405] width 925 height 810
click at [802, 151] on button "Views Views" at bounding box center [823, 156] width 48 height 20
click at [817, 152] on html "NEXTGEN Australia - CrowdStrike Partners Activity Initiatives Content Open user…" at bounding box center [462, 405] width 925 height 810
click at [449, 152] on div "Filters Filters" at bounding box center [377, 156] width 720 height 21
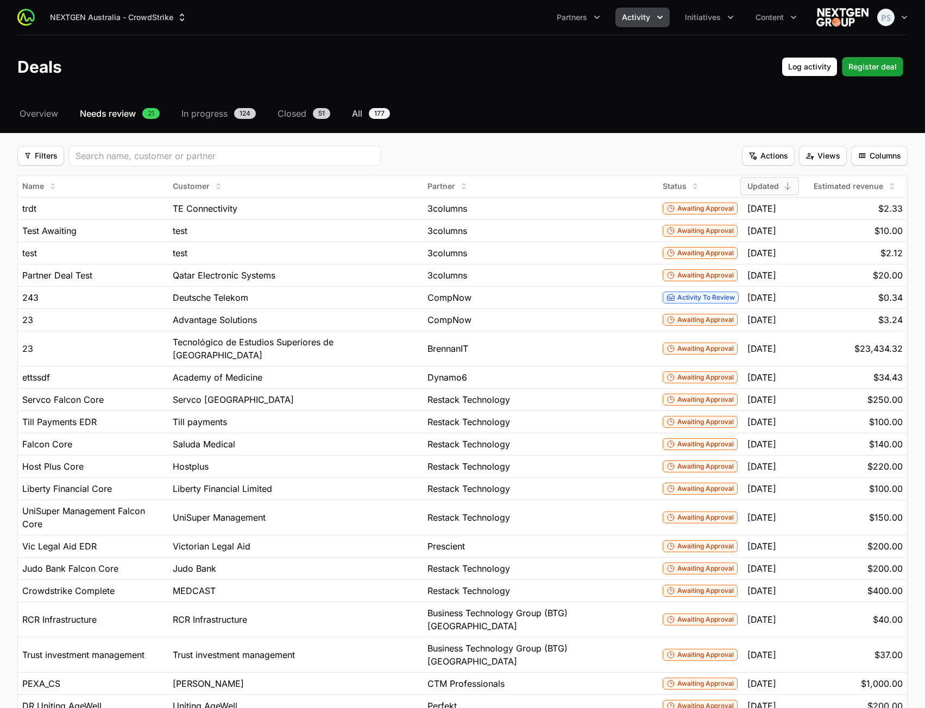
click at [364, 112] on link "All 177" at bounding box center [371, 113] width 42 height 13
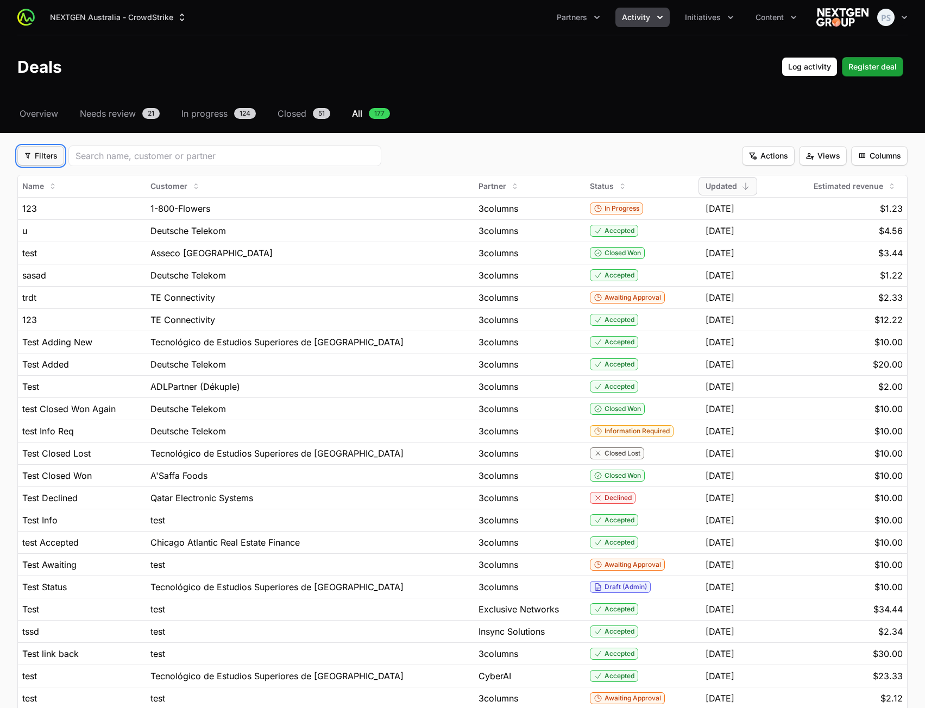
click at [47, 154] on span "Filters" at bounding box center [41, 155] width 34 height 13
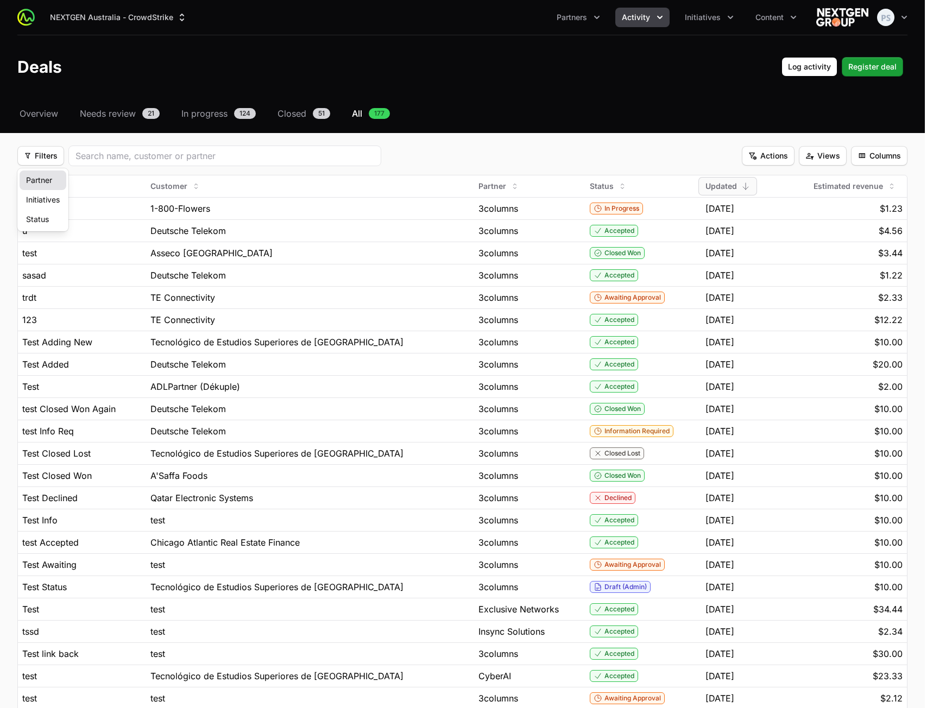
click at [42, 183] on div "Partner" at bounding box center [43, 181] width 47 height 20
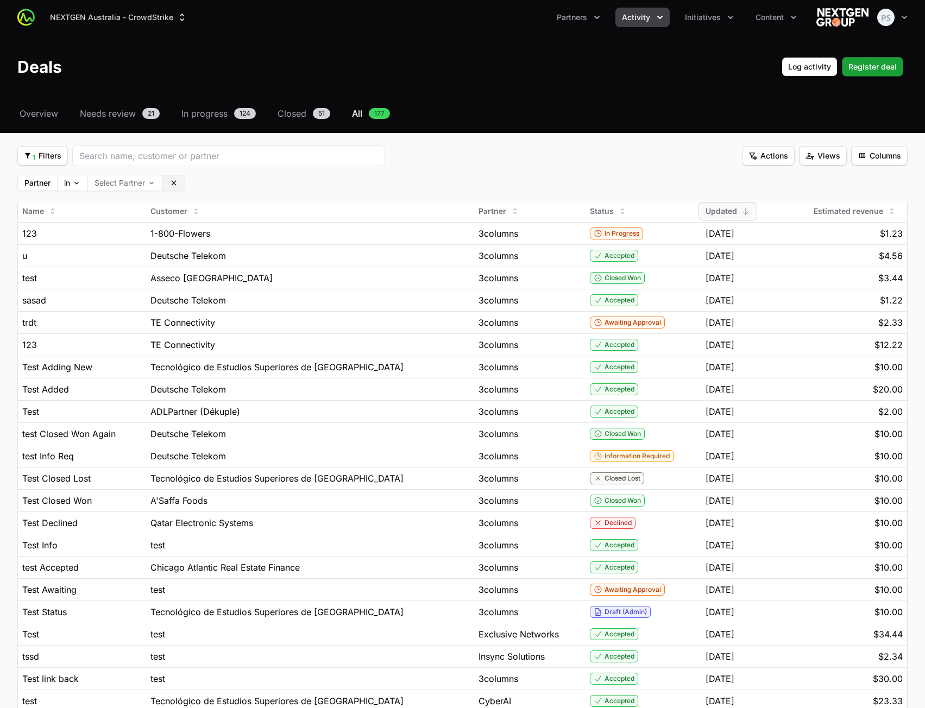
click at [183, 183] on button "Clear" at bounding box center [174, 182] width 22 height 15
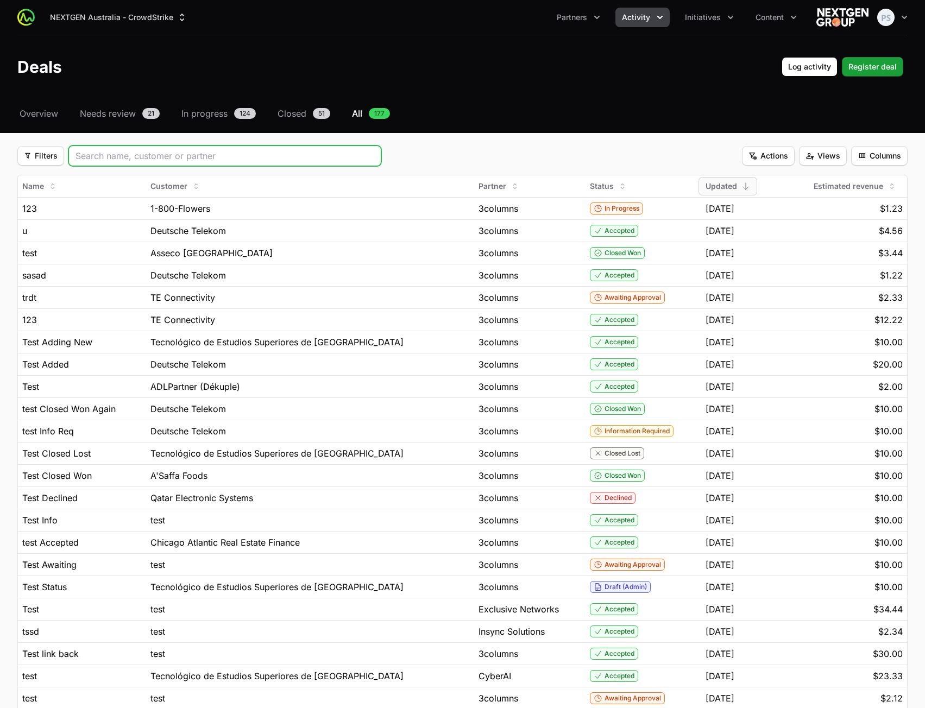
click at [183, 157] on input "search" at bounding box center [224, 155] width 299 height 13
